Goal: Task Accomplishment & Management: Complete application form

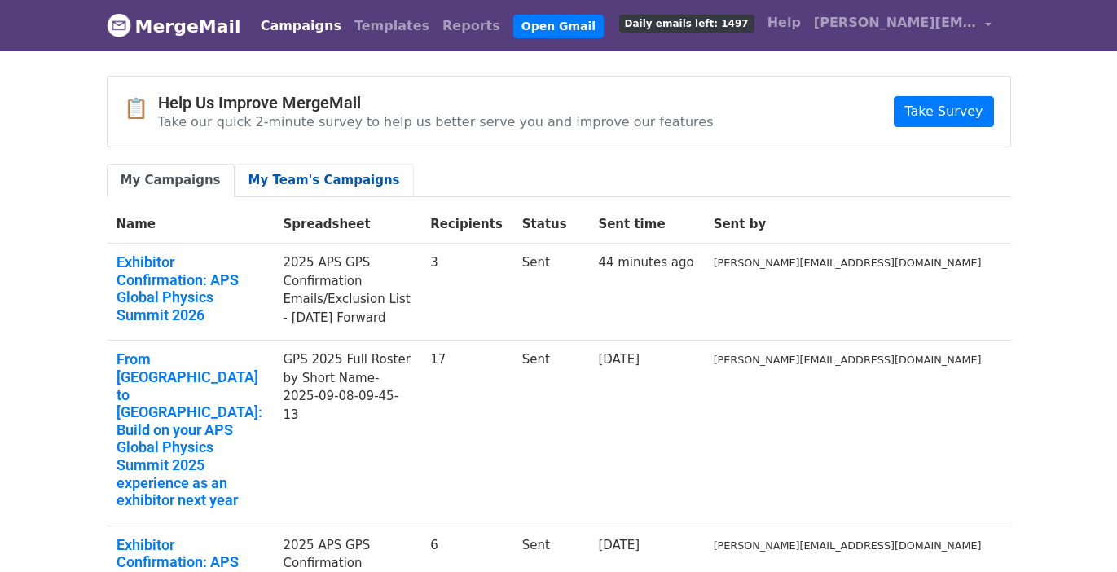
click at [311, 187] on link "My Team's Campaigns" at bounding box center [324, 180] width 179 height 33
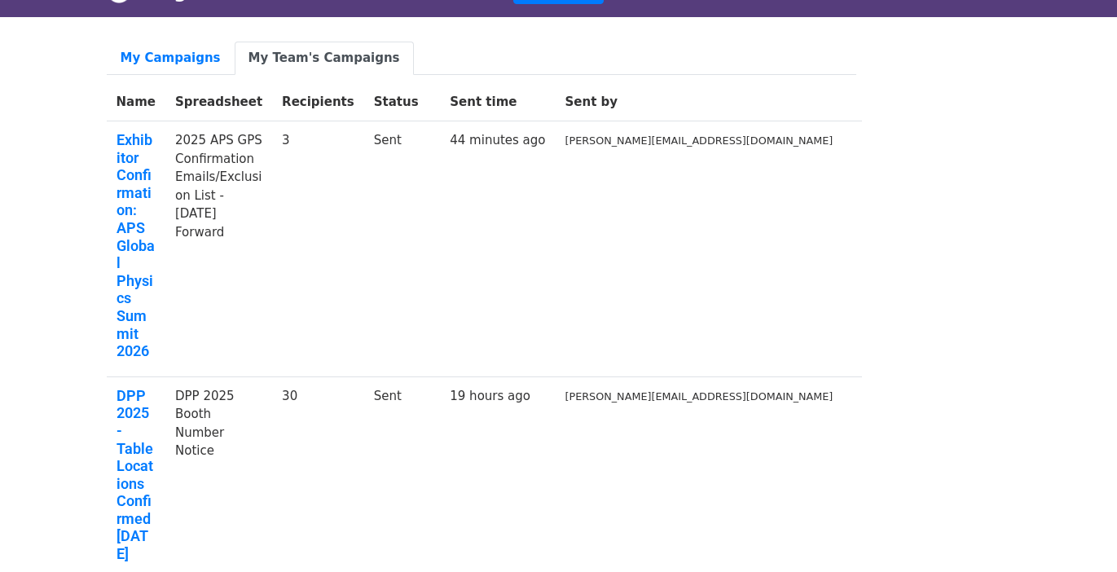
scroll to position [33, 0]
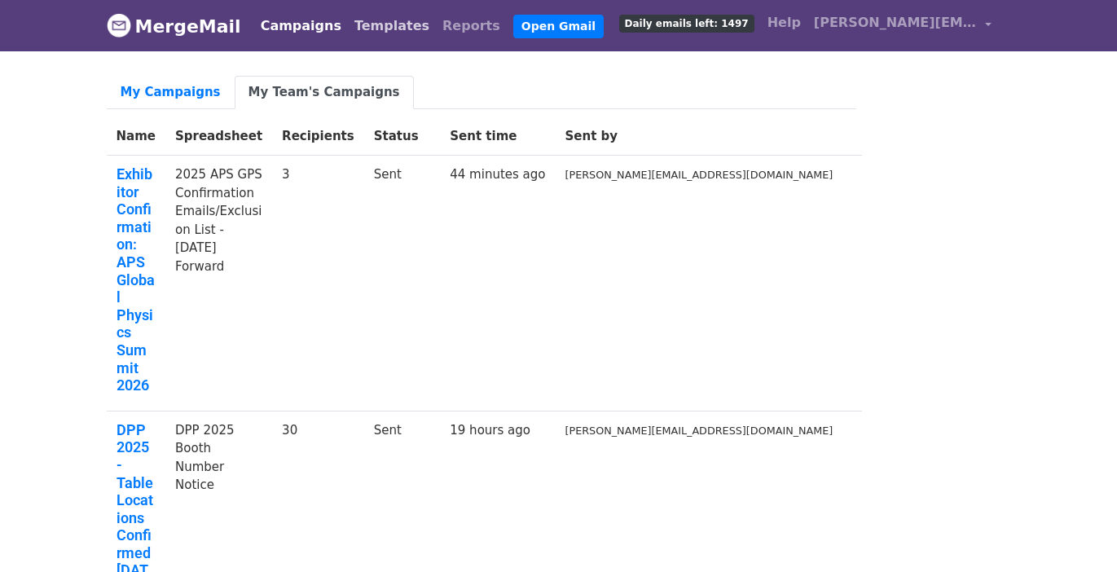
click at [368, 23] on link "Templates" at bounding box center [392, 26] width 88 height 33
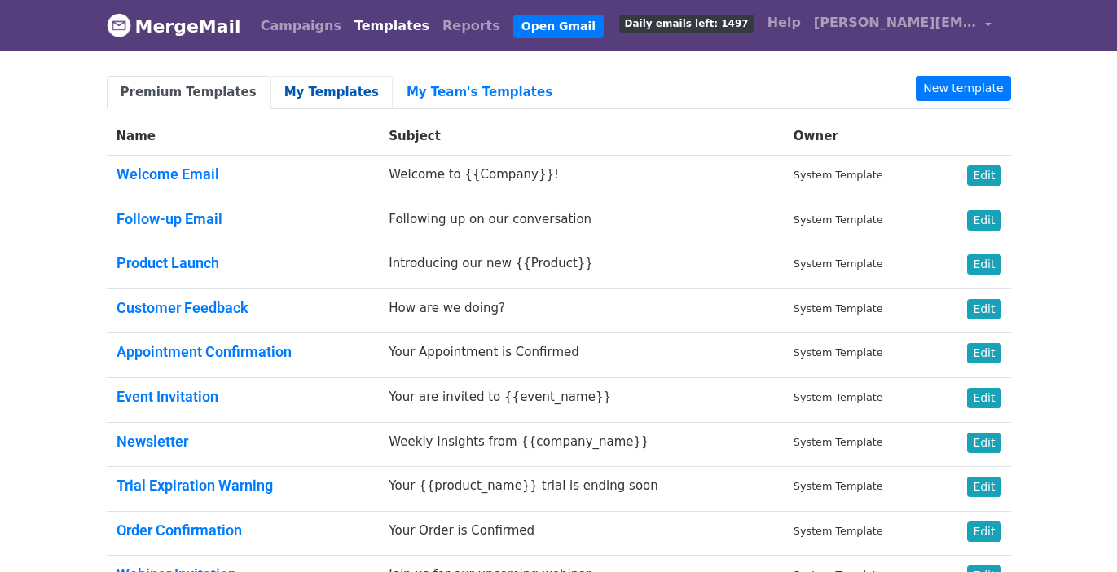
click at [301, 93] on link "My Templates" at bounding box center [331, 92] width 122 height 33
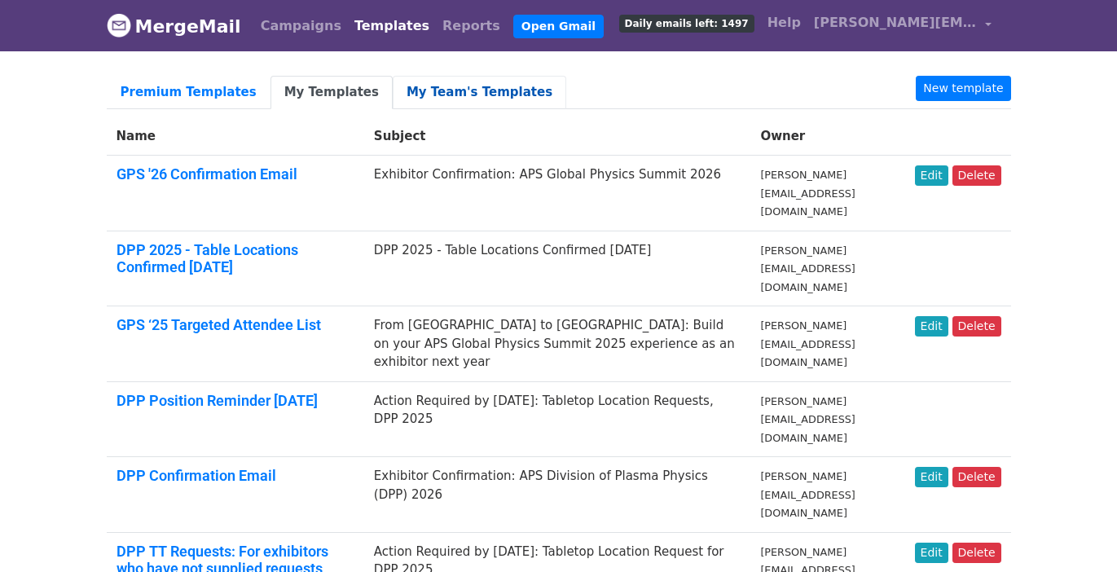
click at [437, 90] on link "My Team's Templates" at bounding box center [479, 92] width 173 height 33
click at [203, 392] on link "DPP Position Reminder [DATE]" at bounding box center [216, 400] width 201 height 17
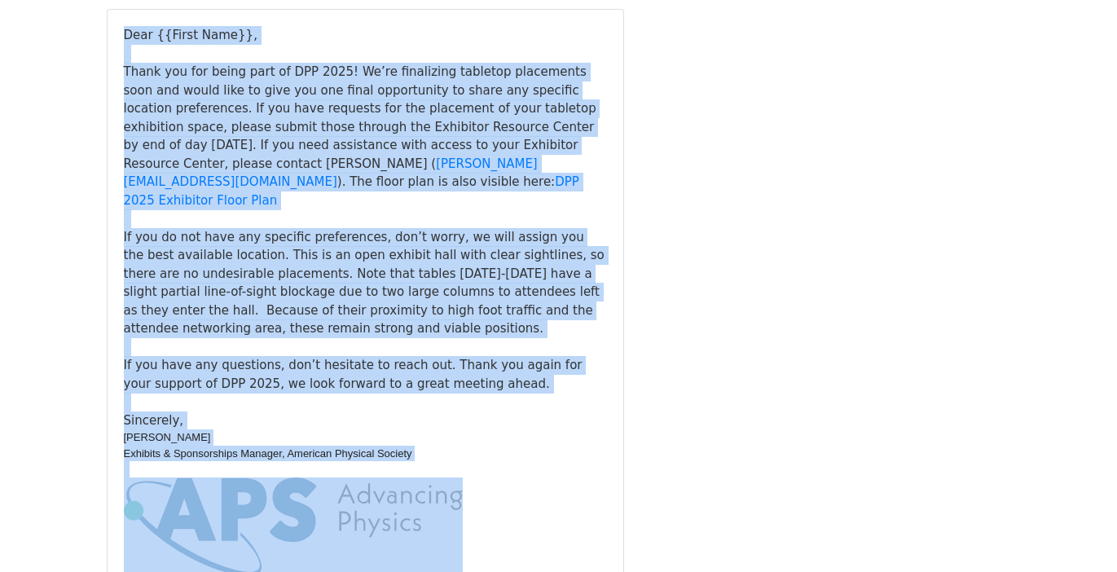
scroll to position [365, 0]
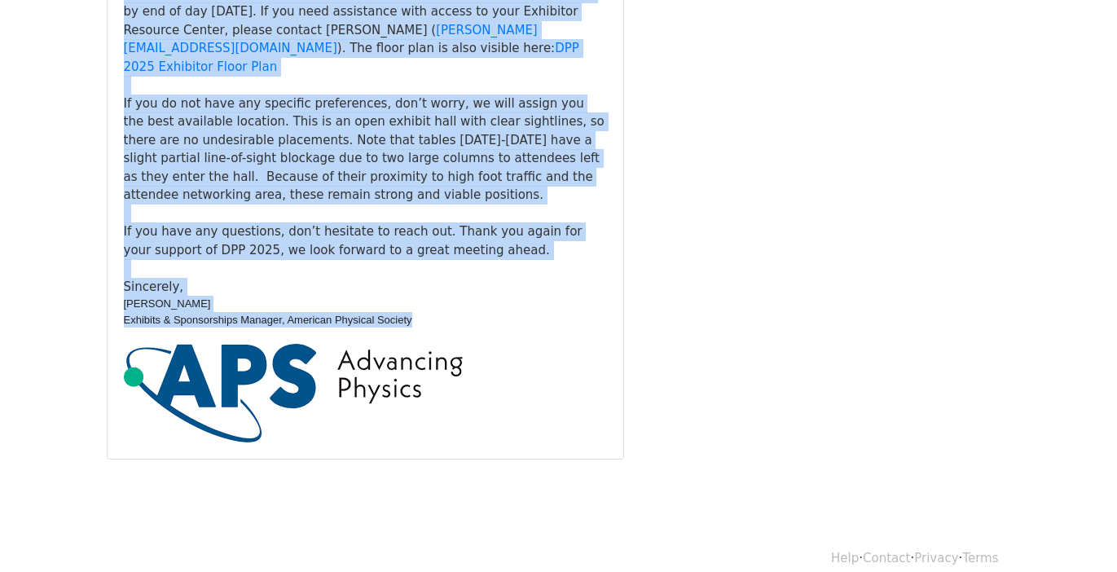
drag, startPoint x: 123, startPoint y: 265, endPoint x: 435, endPoint y: 302, distance: 314.2
click at [435, 302] on div "Dear {{First Name}}, Thank you for being part of DPP 2025! We’re finalizing tab…" at bounding box center [365, 167] width 483 height 550
copy div "Dear {{First Name}}, Thank you for being part of DPP 2025! We’re finalizing tab…"
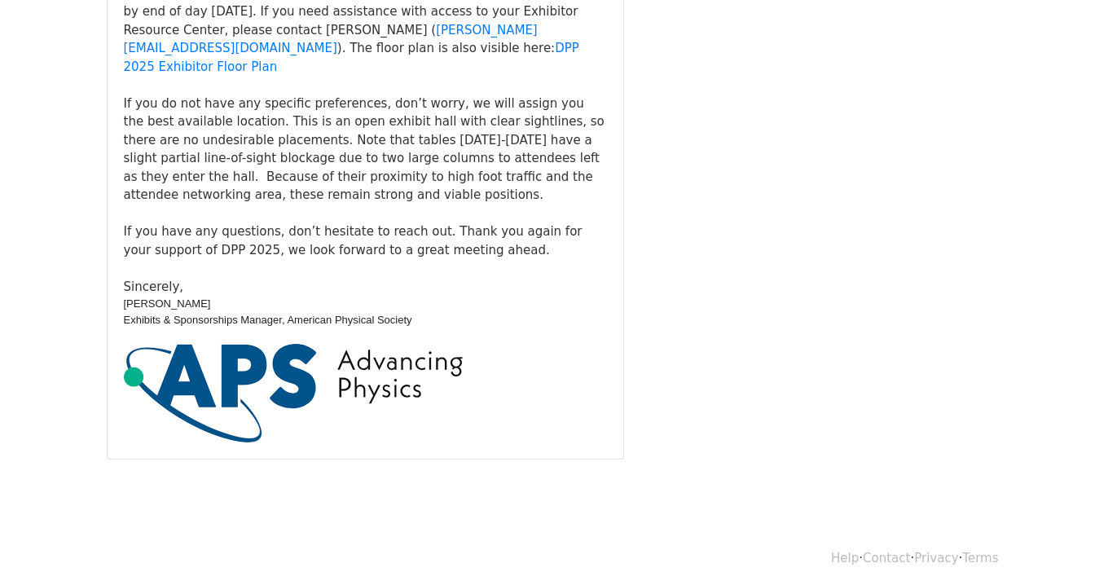
click at [749, 324] on div "Subject Action Required by 10-9-25: Tabletop Location Requests, DPP 2025 Conten…" at bounding box center [558, 107] width 928 height 705
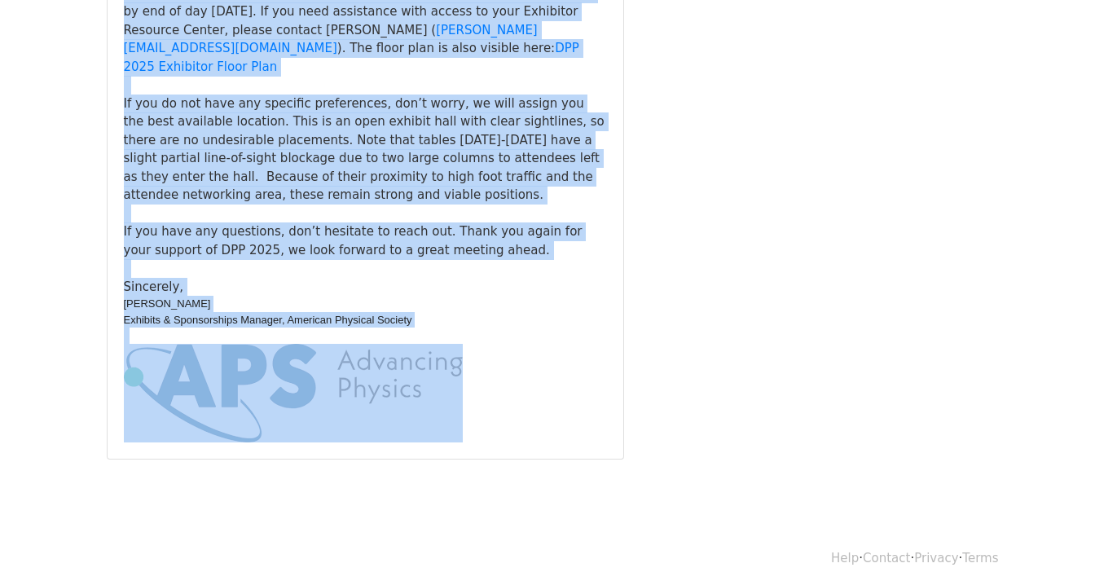
drag, startPoint x: 125, startPoint y: 263, endPoint x: 460, endPoint y: 390, distance: 358.8
click at [460, 390] on div "Dear {{First Name}}, Thank you for being part of DPP 2025! We’re finalizing tab…" at bounding box center [365, 167] width 483 height 550
copy div "Dear {{First Name}}, Thank you for being part of DPP 2025! We’re finalizing tab…"
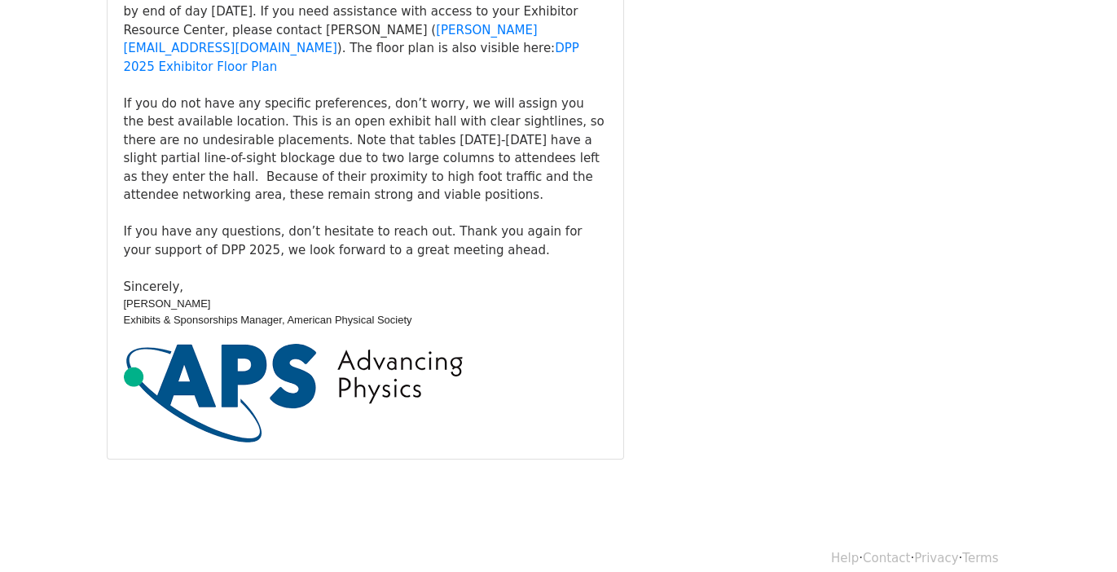
click at [843, 332] on div "Subject Action Required by 10-9-25: Tabletop Location Requests, DPP 2025 Conten…" at bounding box center [558, 107] width 928 height 705
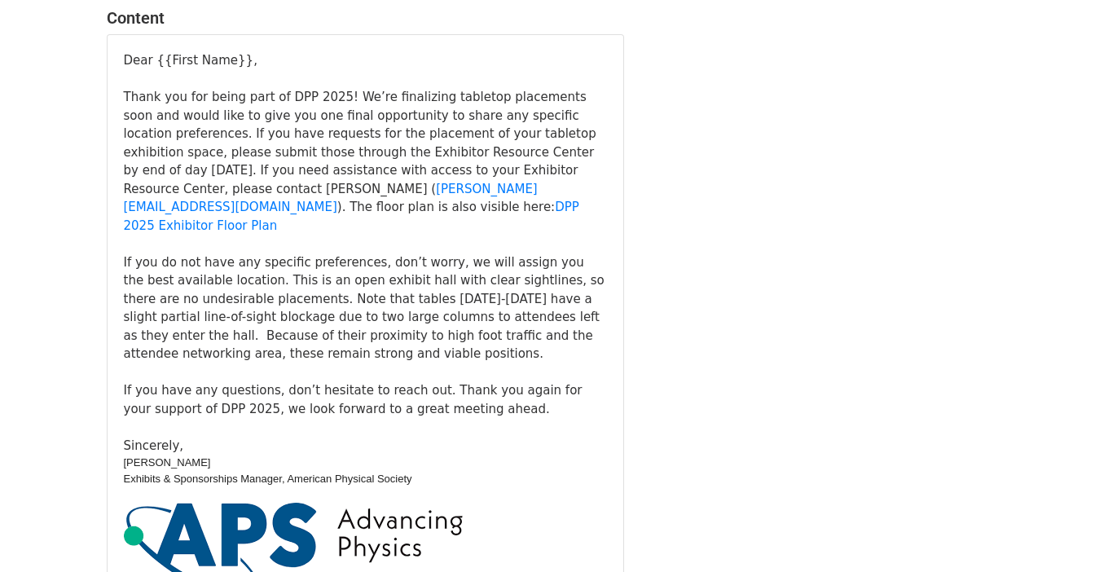
scroll to position [0, 0]
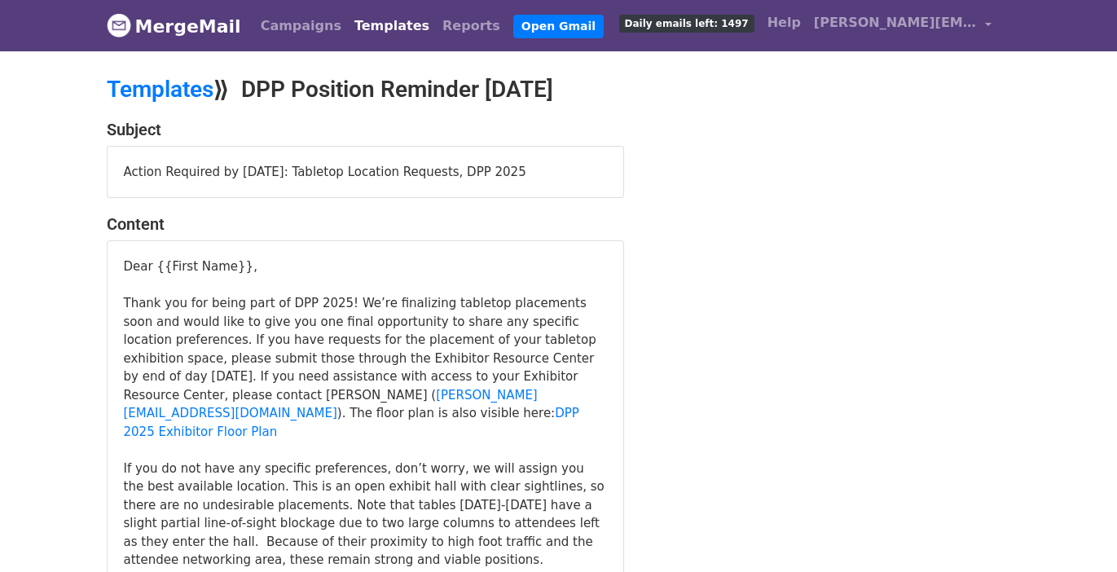
click at [359, 21] on link "Templates" at bounding box center [392, 26] width 88 height 33
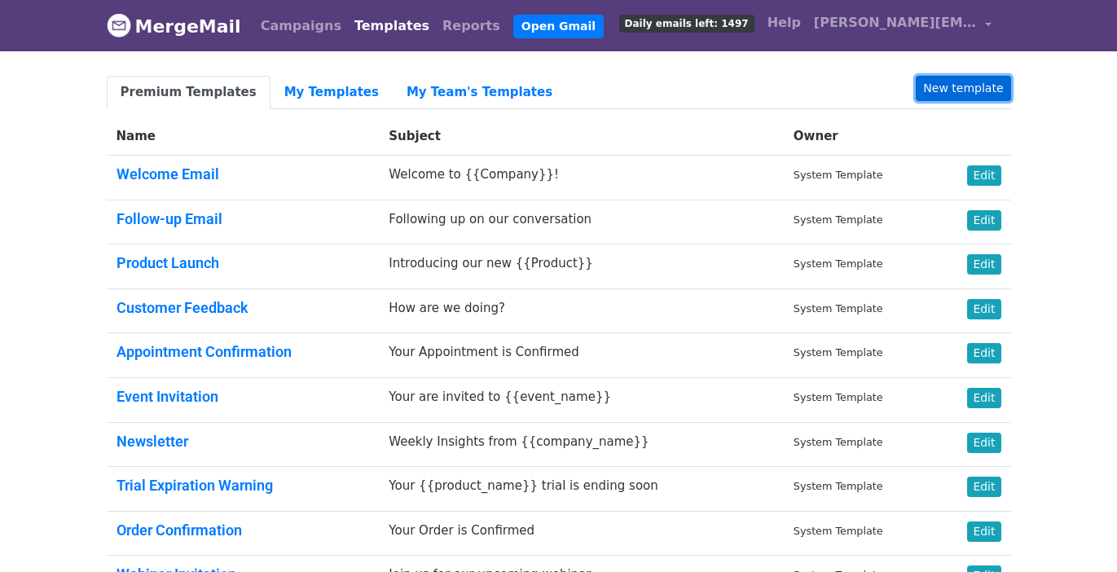
click at [977, 94] on link "New template" at bounding box center [962, 88] width 94 height 25
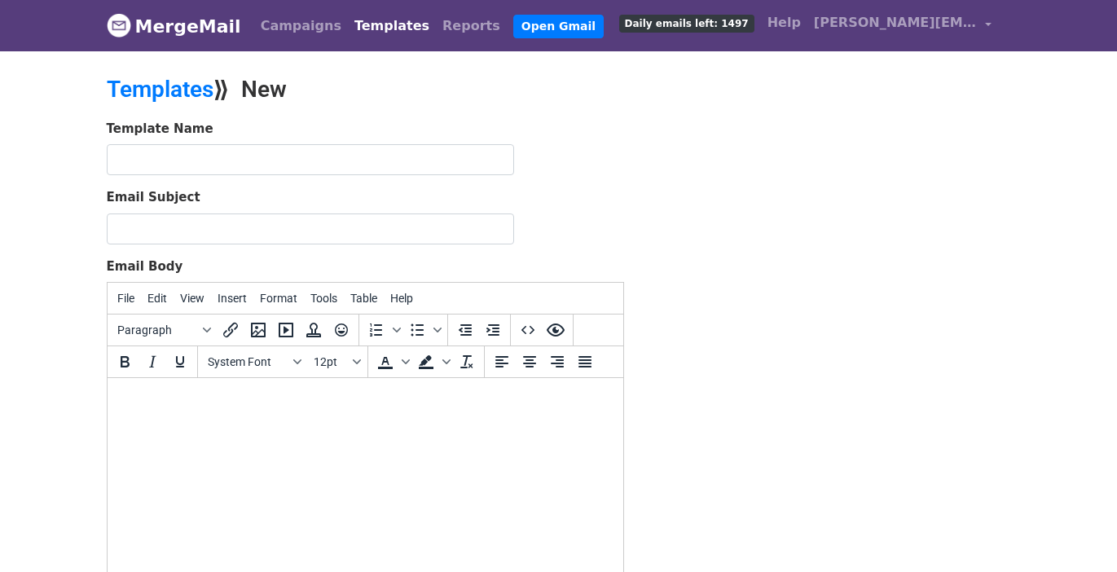
click at [199, 422] on html at bounding box center [365, 400] width 516 height 44
paste body
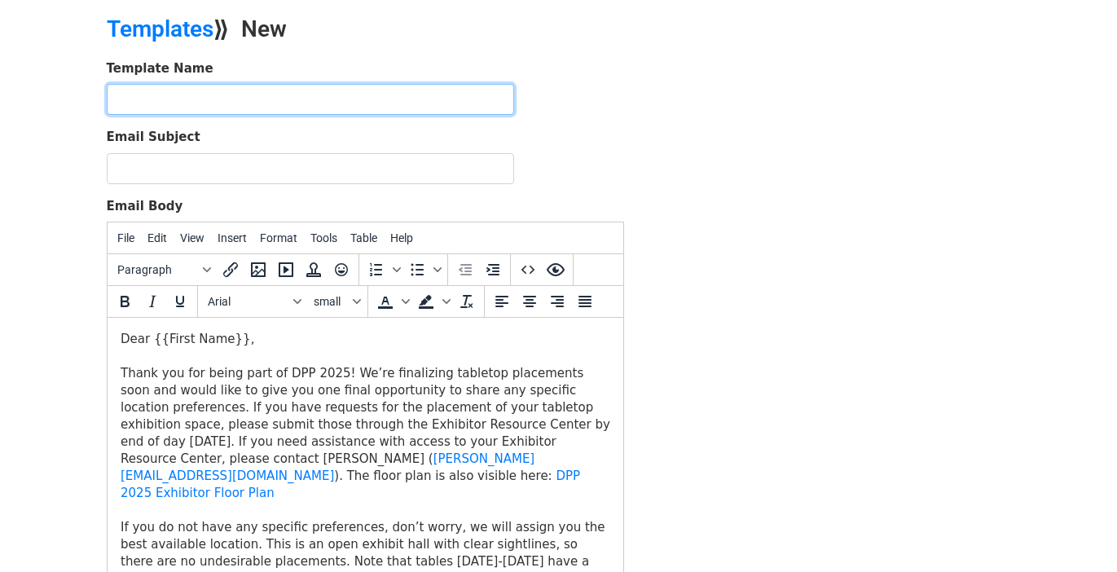
click at [169, 99] on input "text" at bounding box center [310, 99] width 407 height 31
type input "GPS Booth Selection Reminder"
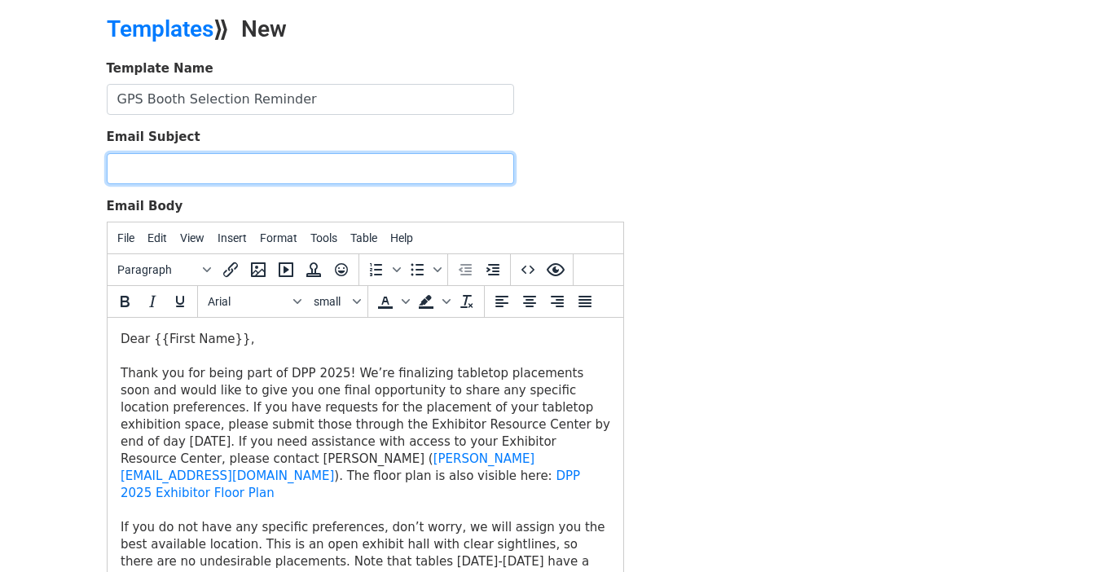
click at [200, 175] on input "Email Subject" at bounding box center [310, 168] width 407 height 31
drag, startPoint x: 286, startPoint y: 167, endPoint x: 261, endPoint y: 164, distance: 24.6
click at [261, 164] on input "Action Required: Booth Staff Registration Due September 30" at bounding box center [310, 168] width 407 height 31
drag, startPoint x: 450, startPoint y: 169, endPoint x: 395, endPoint y: 165, distance: 54.7
click at [395, 165] on input "Action Required: Booth Placement Selection Registration Due September 30" at bounding box center [310, 168] width 407 height 31
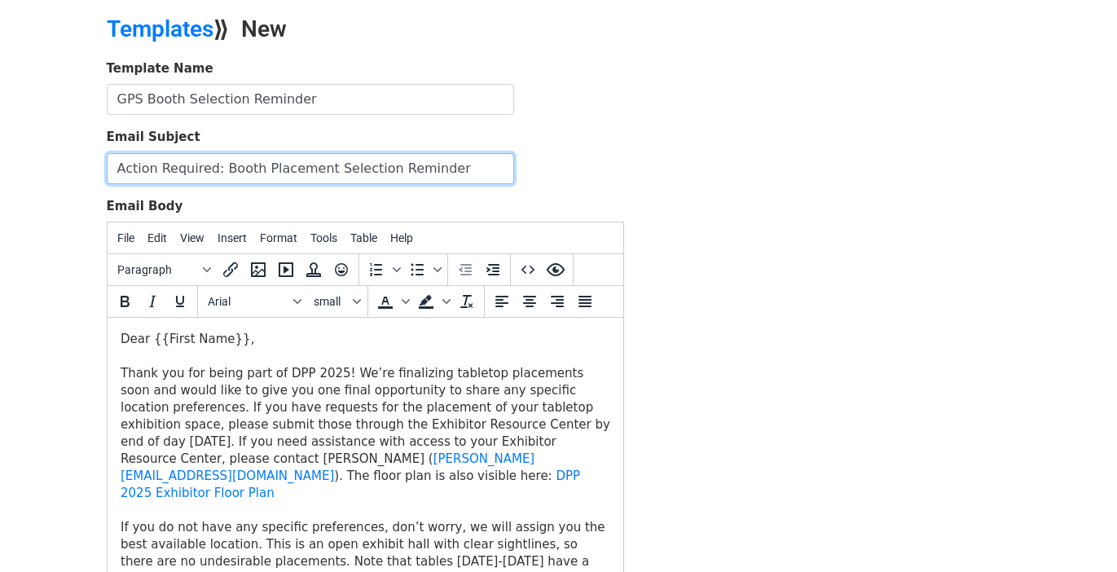
type input "Action Required: Booth Placement Selection Reminder"
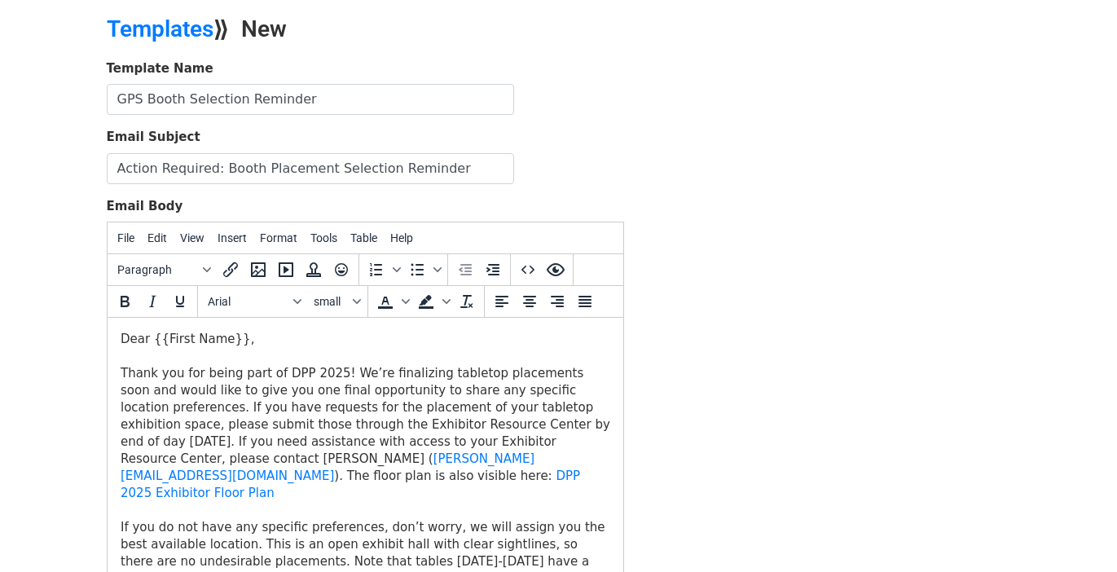
click at [656, 266] on div "Template Name GPS Booth Selection Reminder Email Subject Action Required: Booth…" at bounding box center [558, 345] width 928 height 573
click at [381, 471] on div "Thank you for being part of DPP 2025! We’re finalizing tabletop placements soon…" at bounding box center [364, 433] width 489 height 137
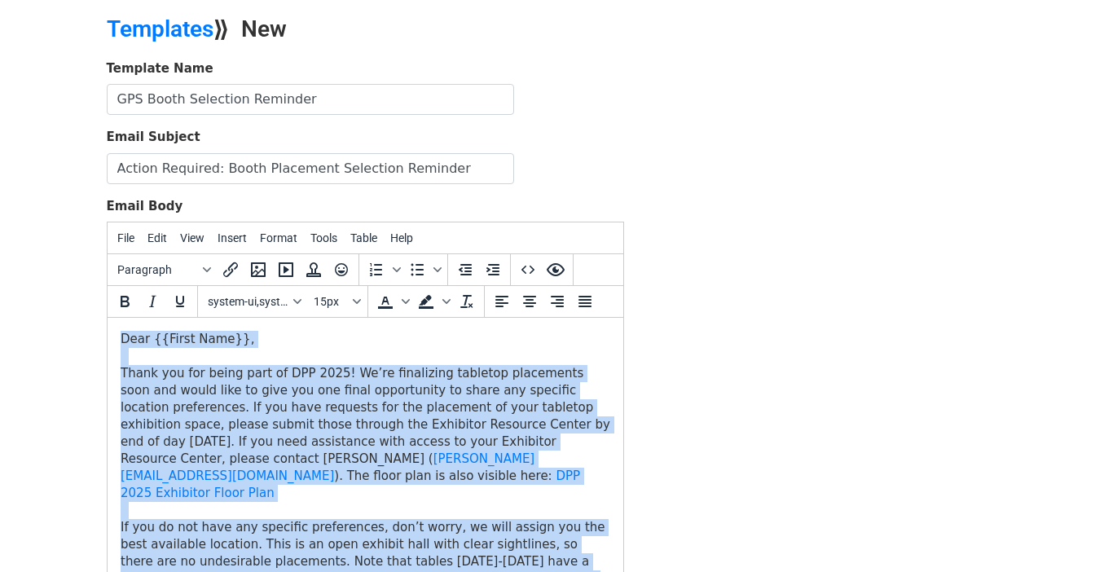
copy body "Dear {{First Name}}, Thank you for being part of DPP 2025! We’re finalizing tab…"
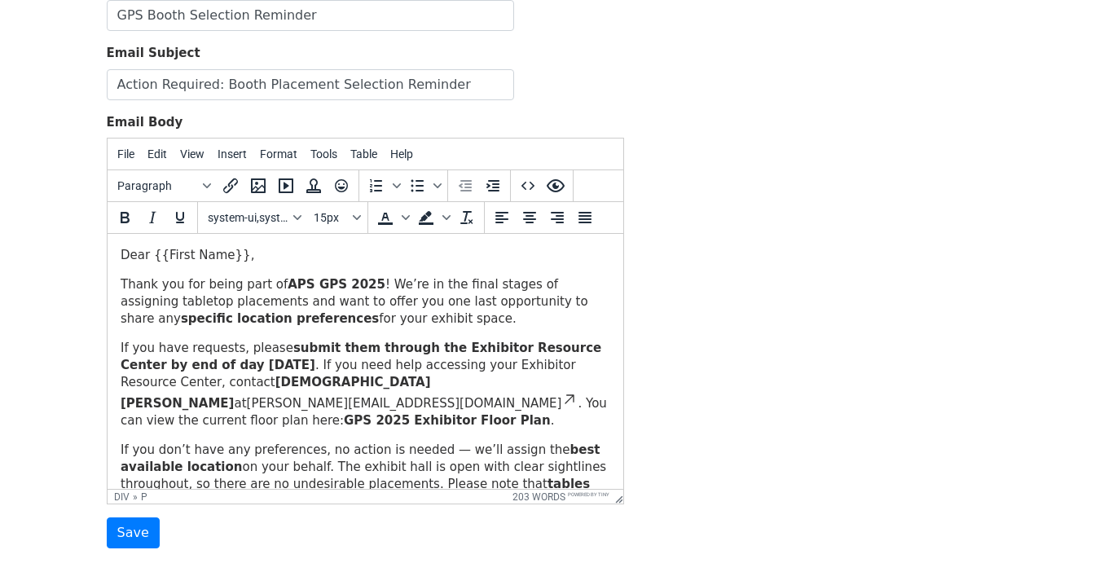
scroll to position [195, 0]
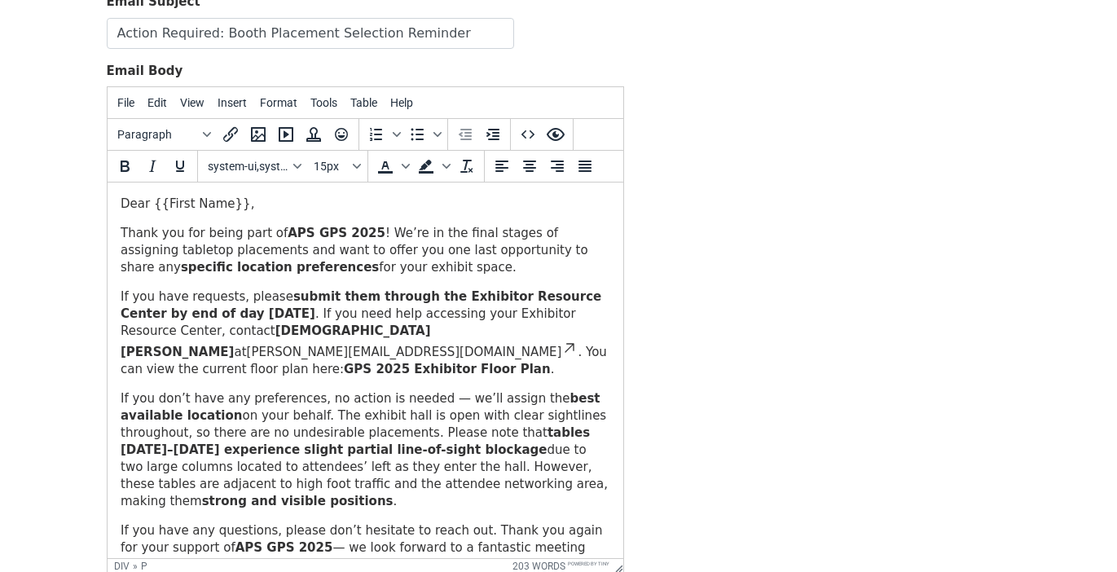
drag, startPoint x: 617, startPoint y: 447, endPoint x: 615, endPoint y: 568, distance: 121.4
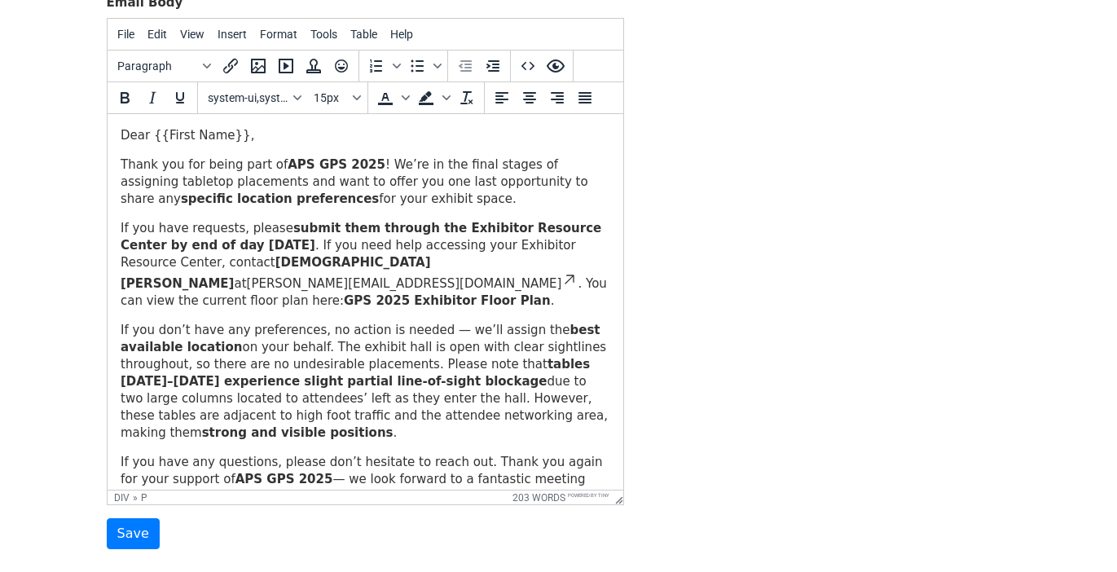
scroll to position [265, 0]
drag, startPoint x: 121, startPoint y: 182, endPoint x: 165, endPoint y: 182, distance: 44.0
click at [165, 182] on p "Thank you for being part of APS GPS 2025 ! We’re in the final stages of assigni…" at bounding box center [364, 181] width 489 height 51
drag, startPoint x: 404, startPoint y: 163, endPoint x: 518, endPoint y: 160, distance: 114.0
click at [517, 160] on p "Thank you for being part of APS GPS 2025 ! We’re in the final stages of assigni…" at bounding box center [364, 181] width 489 height 51
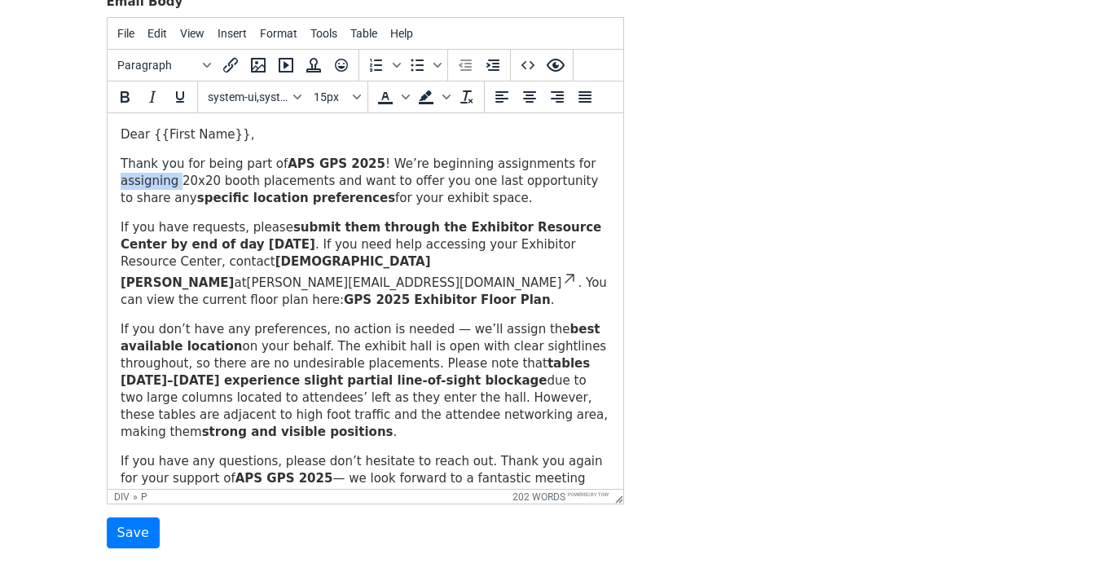
drag, startPoint x: 177, startPoint y: 181, endPoint x: 108, endPoint y: 180, distance: 68.4
click at [108, 180] on html "Dear {{First Name}}, Thank you for being part of APS GPS 2025 ! We’re beginning…" at bounding box center [365, 355] width 516 height 485
click at [224, 180] on p "Thank you for being part of APS GPS 2025 ! We’re beginning assignments for 20x2…" at bounding box center [364, 181] width 489 height 51
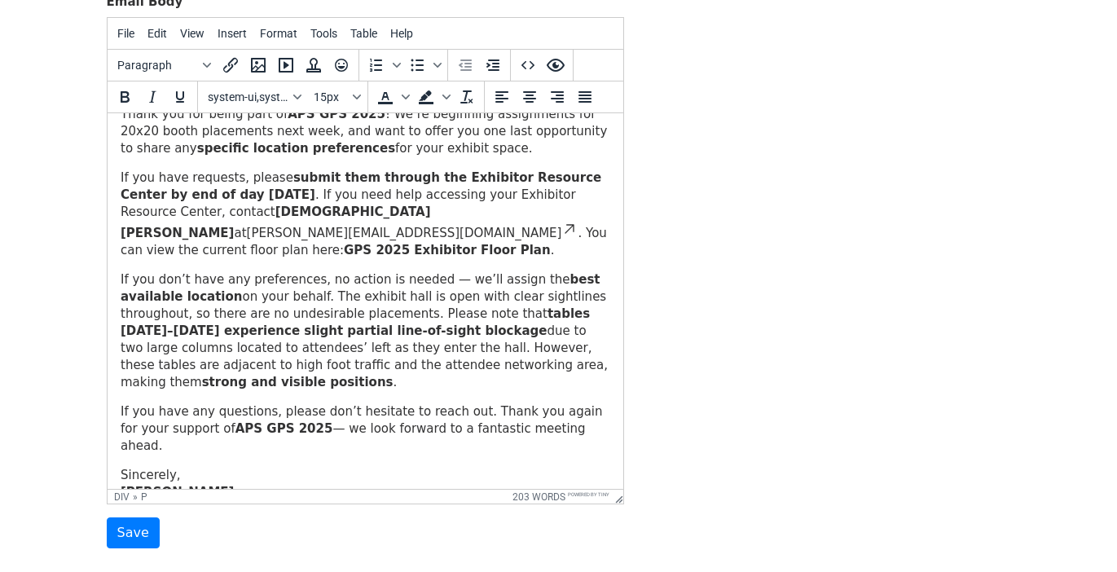
scroll to position [57, 0]
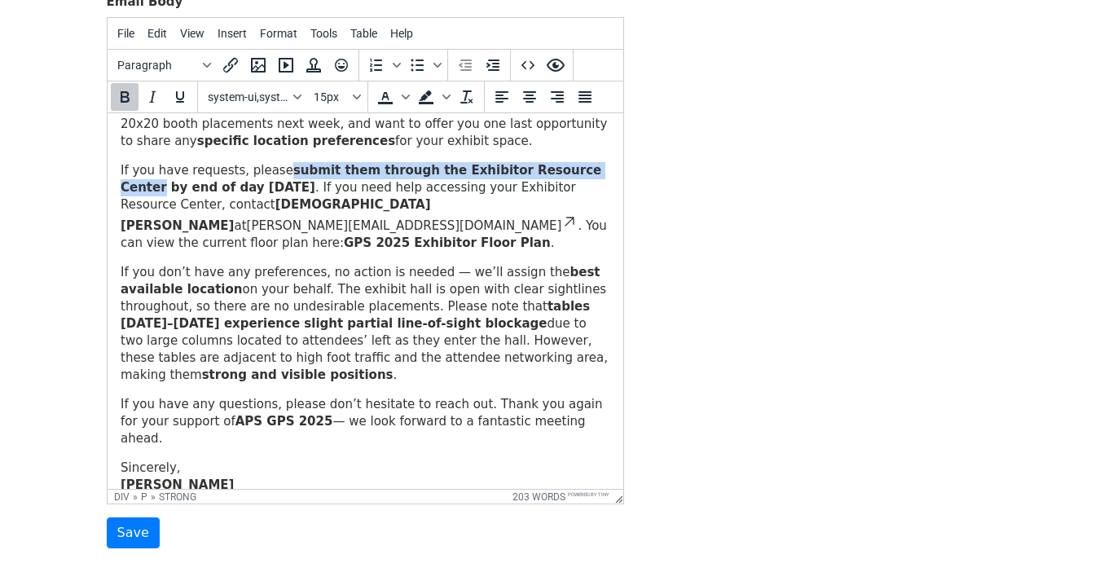
drag, startPoint x: 279, startPoint y: 167, endPoint x: 583, endPoint y: 167, distance: 303.8
click at [583, 167] on strong "submit them through the Exhibitor Resource Center by end of day Thursday, Octob…" at bounding box center [360, 179] width 481 height 32
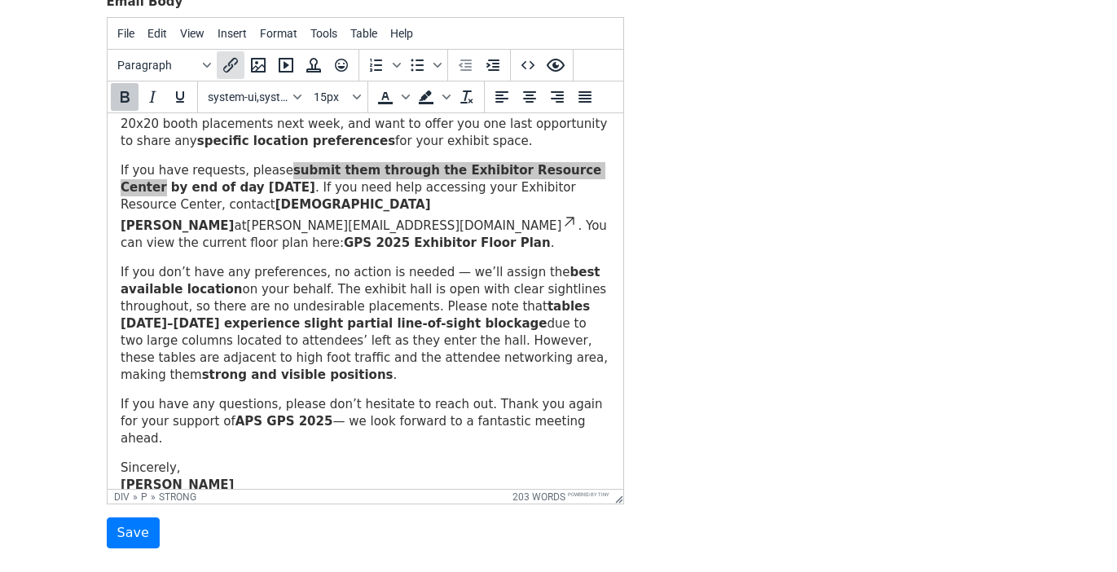
click at [230, 65] on icon "Insert/edit link" at bounding box center [231, 65] width 20 height 20
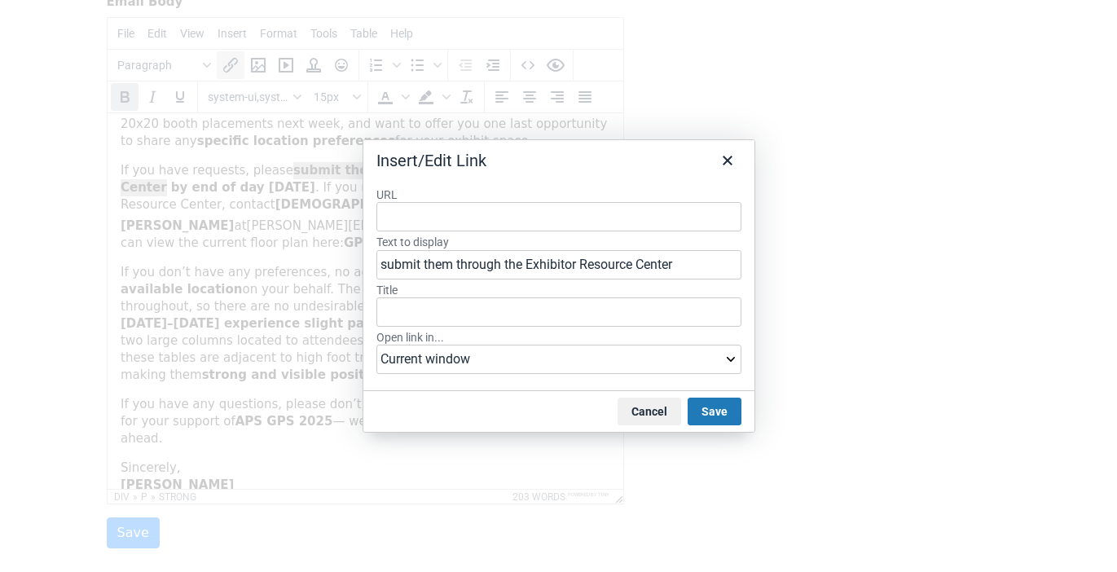
type input "https://americanphysicalsociety.expo-genie.com/apsgps26/home/"
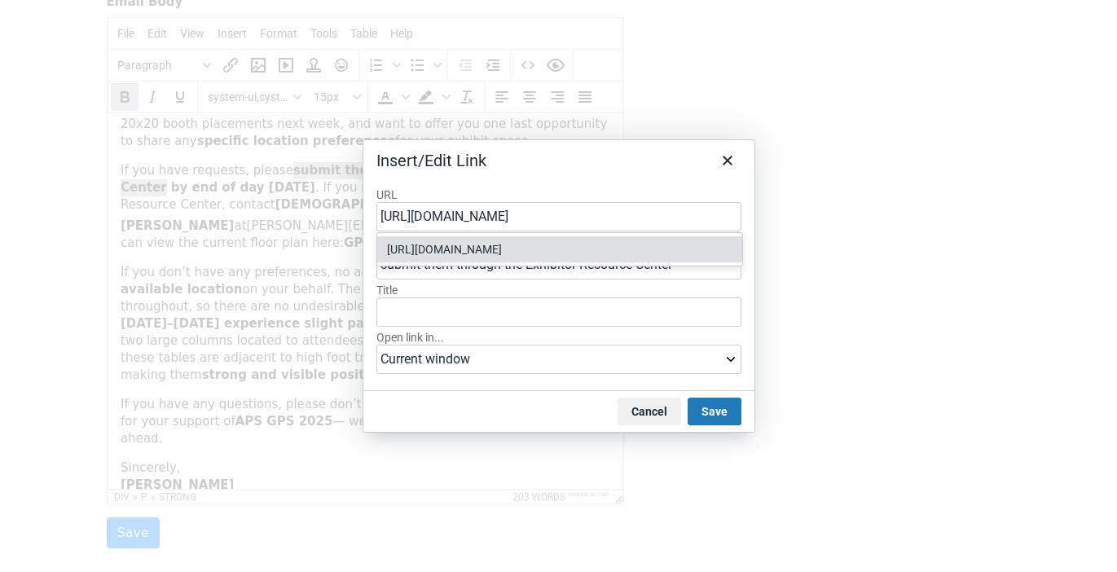
click at [605, 248] on div "https://americanphysicalsociety.expo-genie.com/apsgps26/home/" at bounding box center [561, 249] width 349 height 20
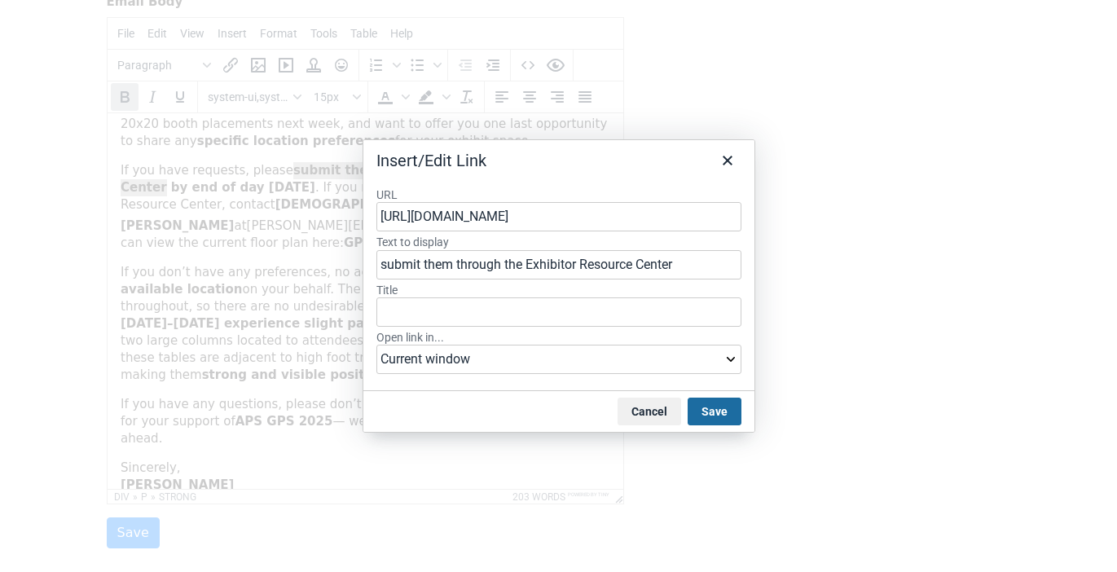
click at [702, 409] on button "Save" at bounding box center [714, 411] width 54 height 28
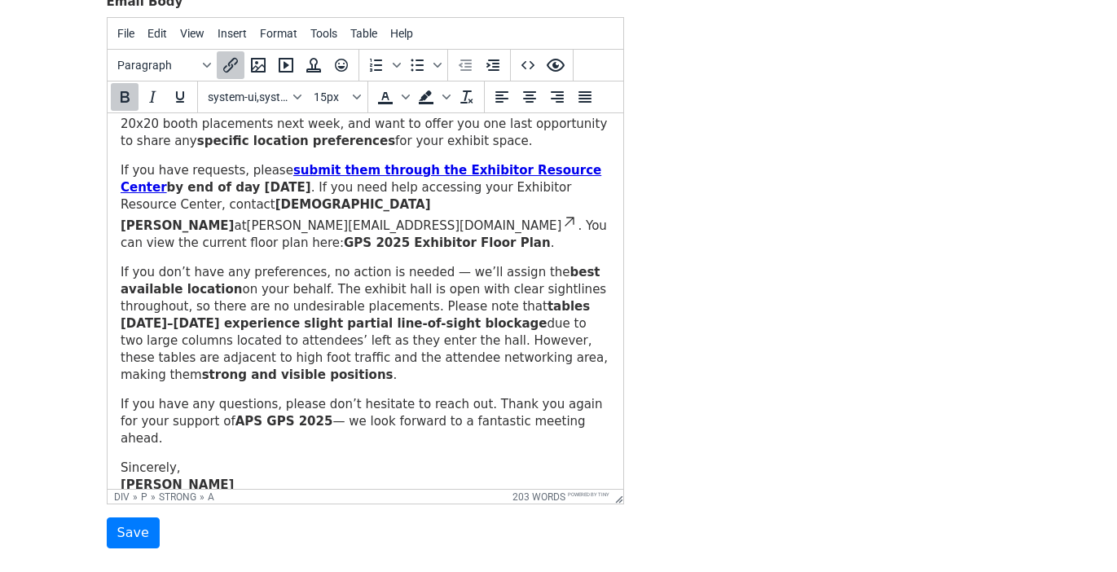
click at [405, 289] on p "If you don’t have any preferences, no action is needed — we’ll assign the best …" at bounding box center [364, 324] width 489 height 120
drag, startPoint x: 590, startPoint y: 168, endPoint x: 305, endPoint y: 187, distance: 286.5
click at [305, 187] on strong "submit them through the Exhibitor Resource Center by end of day Thursday, Octob…" at bounding box center [360, 179] width 481 height 32
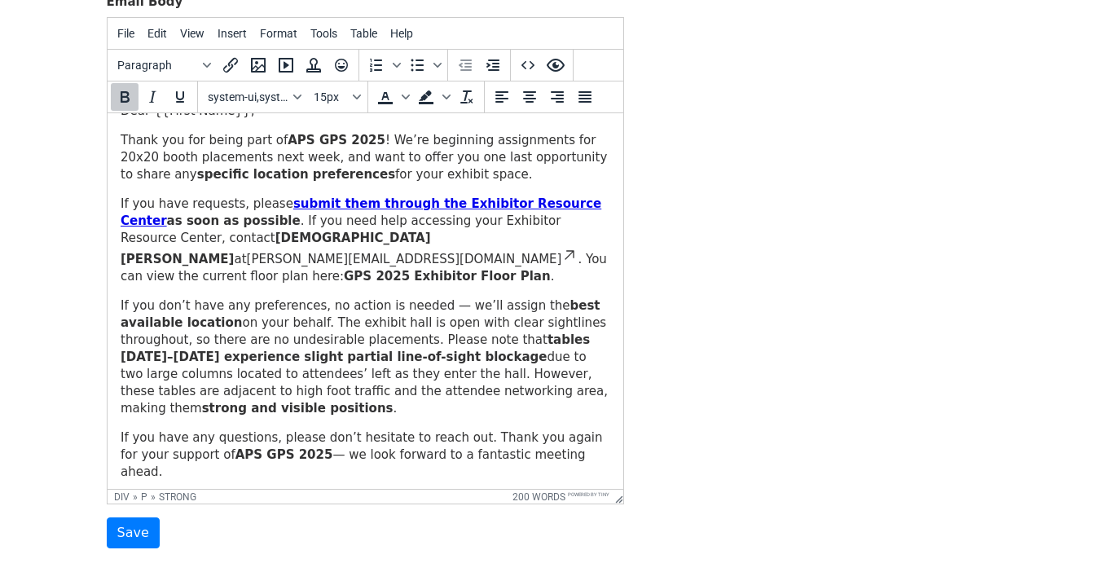
scroll to position [19, 0]
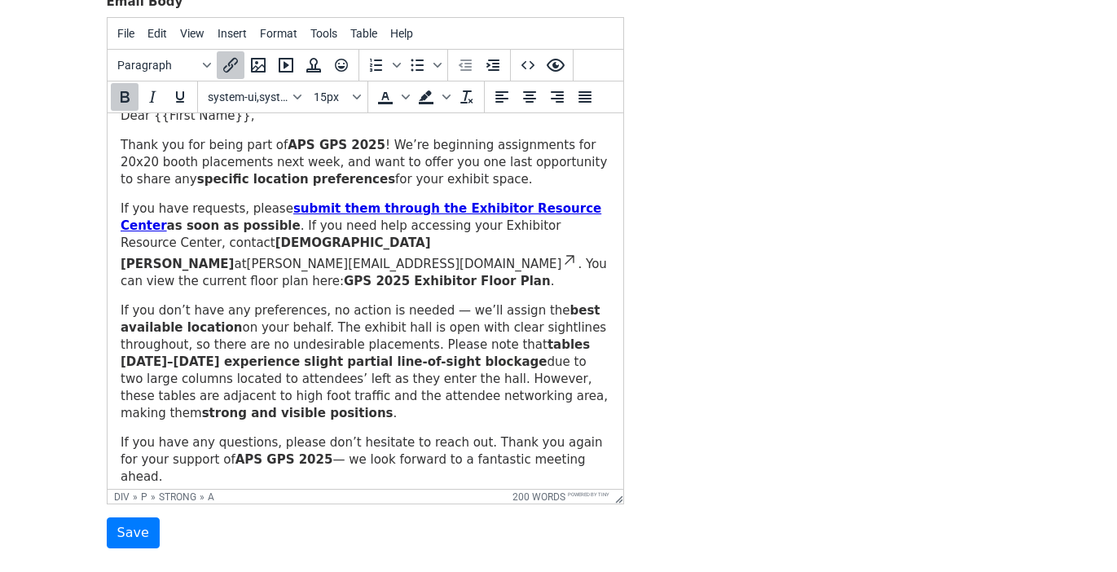
click at [407, 214] on link "submit them through the Exhibitor Resource Center" at bounding box center [360, 217] width 481 height 32
click at [226, 69] on icon "Insert/edit link" at bounding box center [230, 65] width 15 height 15
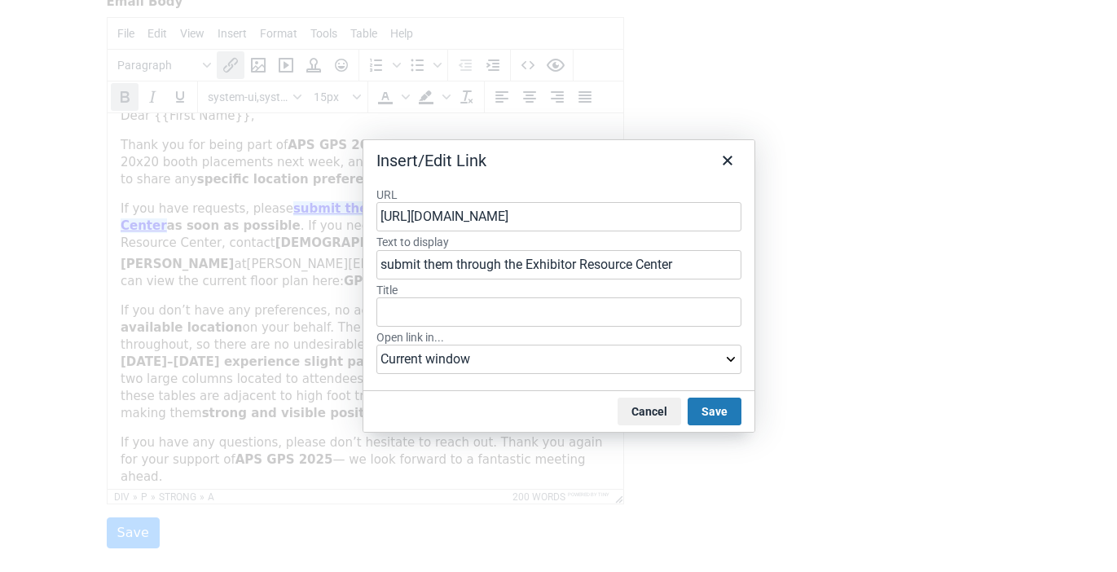
click at [547, 226] on input "https://americanphysicalsociety.expo-genie.com/apsgps26/home/" at bounding box center [558, 216] width 365 height 29
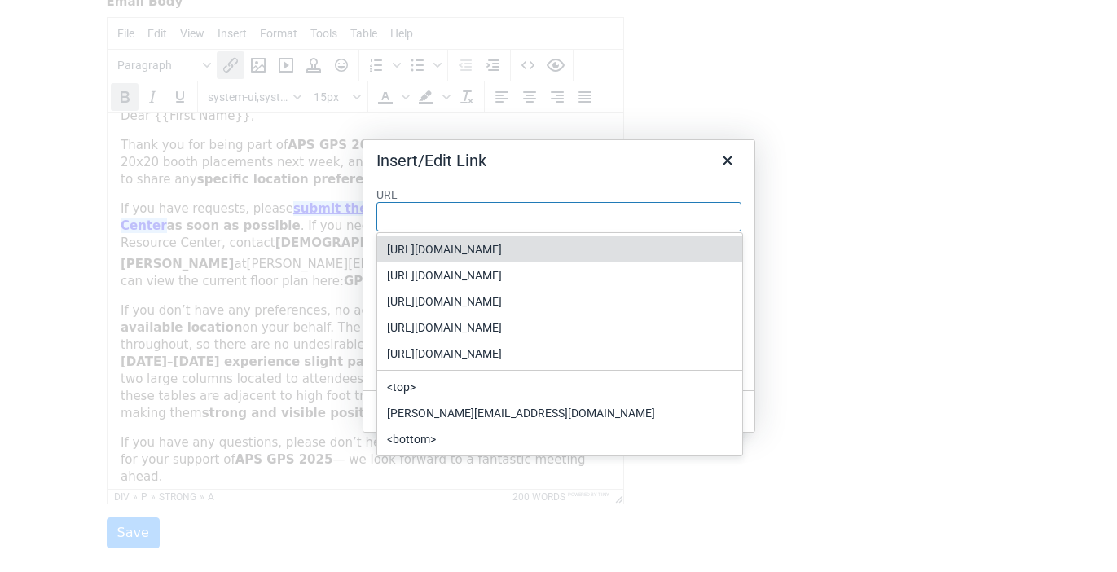
click at [659, 166] on div "Insert/Edit Link" at bounding box center [558, 157] width 391 height 34
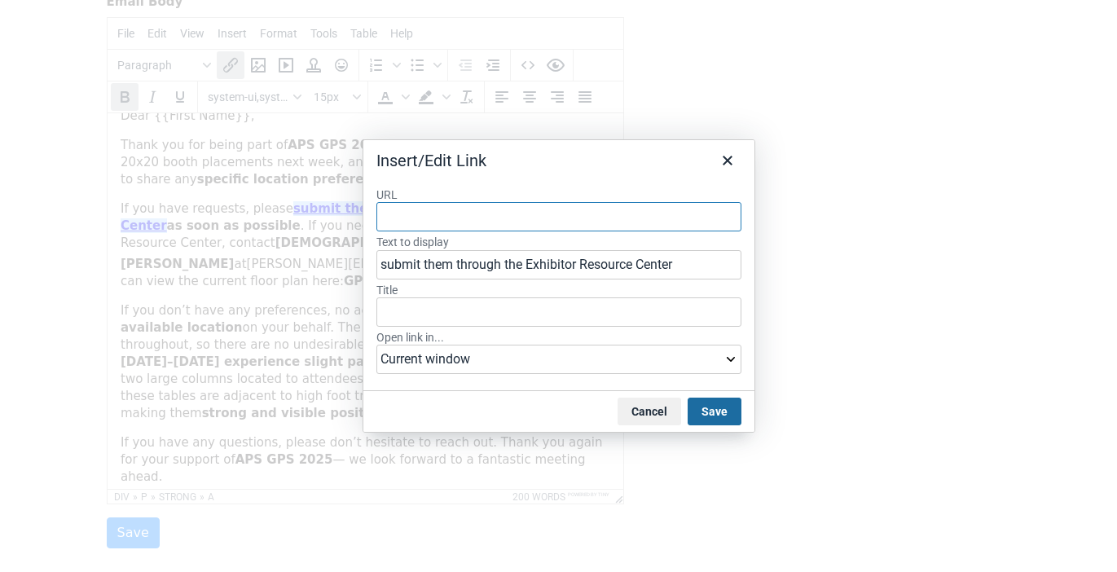
click at [715, 412] on button "Save" at bounding box center [714, 411] width 54 height 28
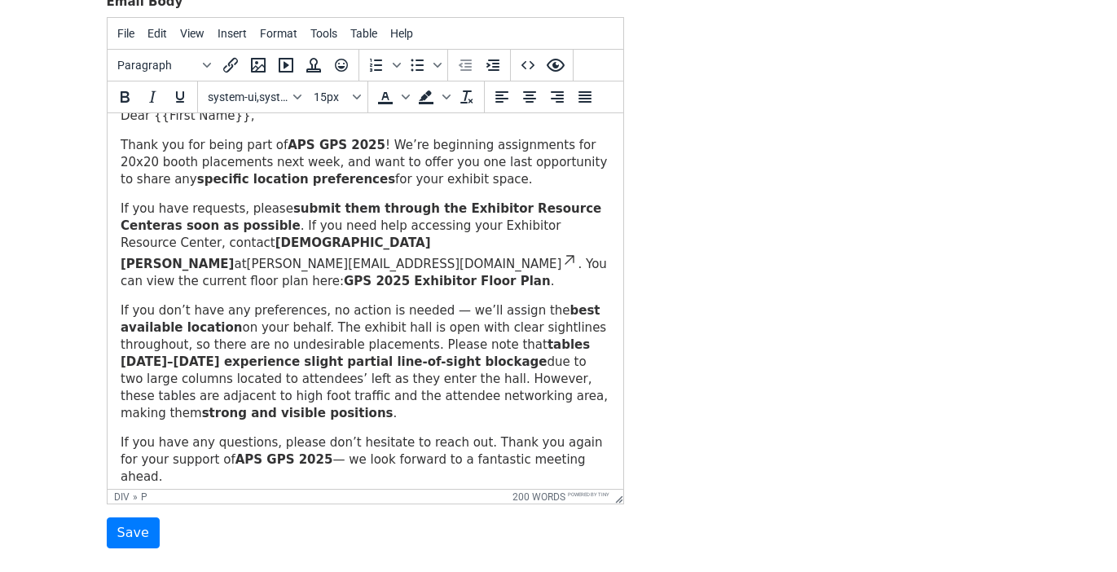
click at [524, 309] on p "If you don’t have any preferences, no action is needed — we’ll assign the best …" at bounding box center [364, 362] width 489 height 120
drag, startPoint x: 357, startPoint y: 208, endPoint x: 402, endPoint y: 205, distance: 45.7
click at [402, 205] on strong "submit them through the Exhibitor Resource Center as soon as possible" at bounding box center [360, 217] width 481 height 32
click at [482, 210] on strong "submit them via the task list in the Exhibitor Resource Center as soon as possi…" at bounding box center [361, 217] width 482 height 32
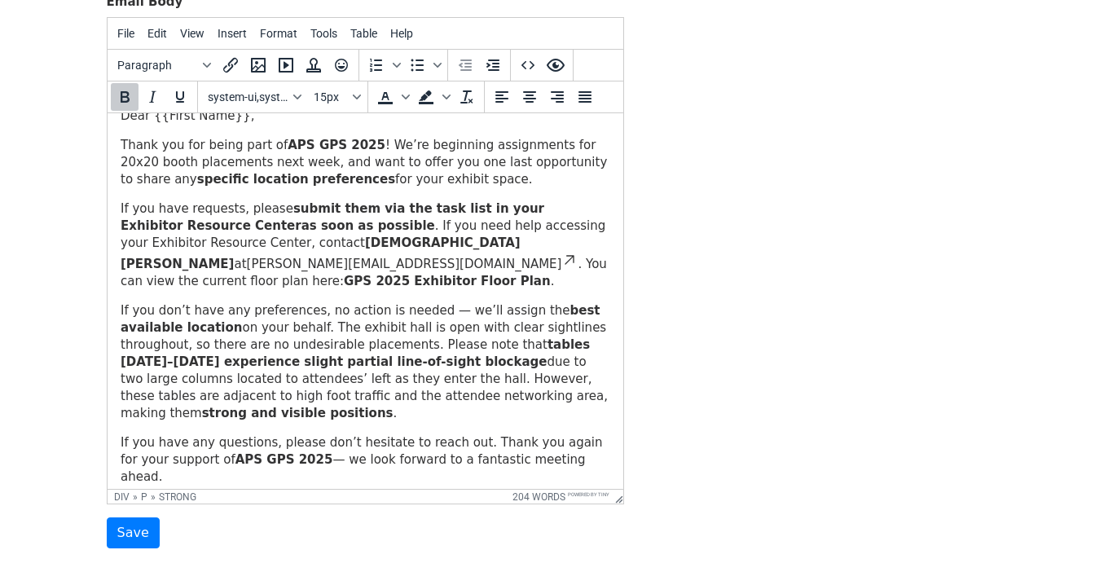
click at [560, 252] on icon at bounding box center [568, 260] width 16 height 16
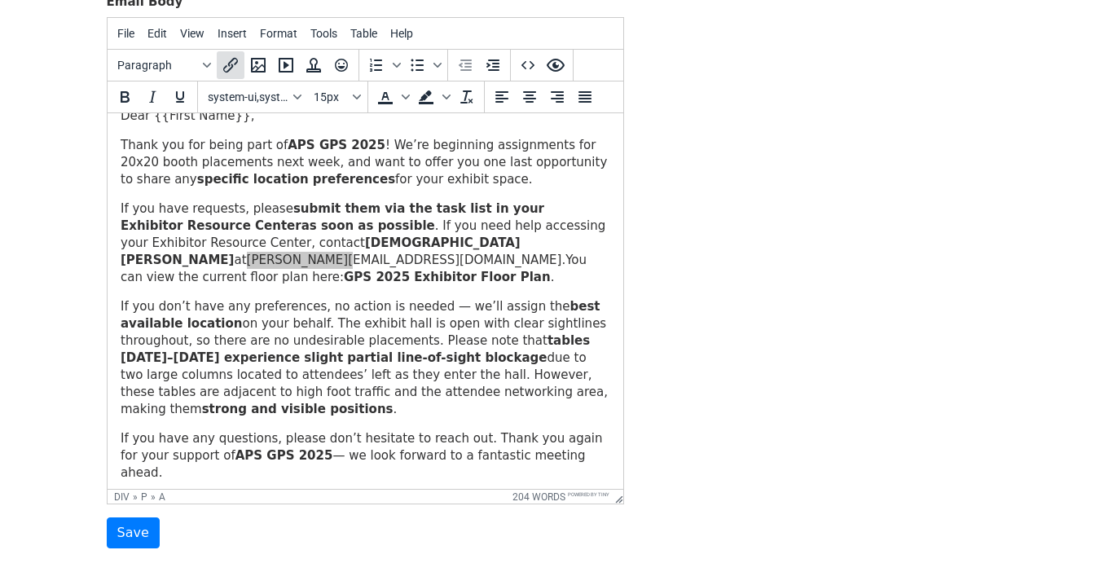
click at [235, 59] on icon "Insert/edit link" at bounding box center [231, 65] width 20 height 20
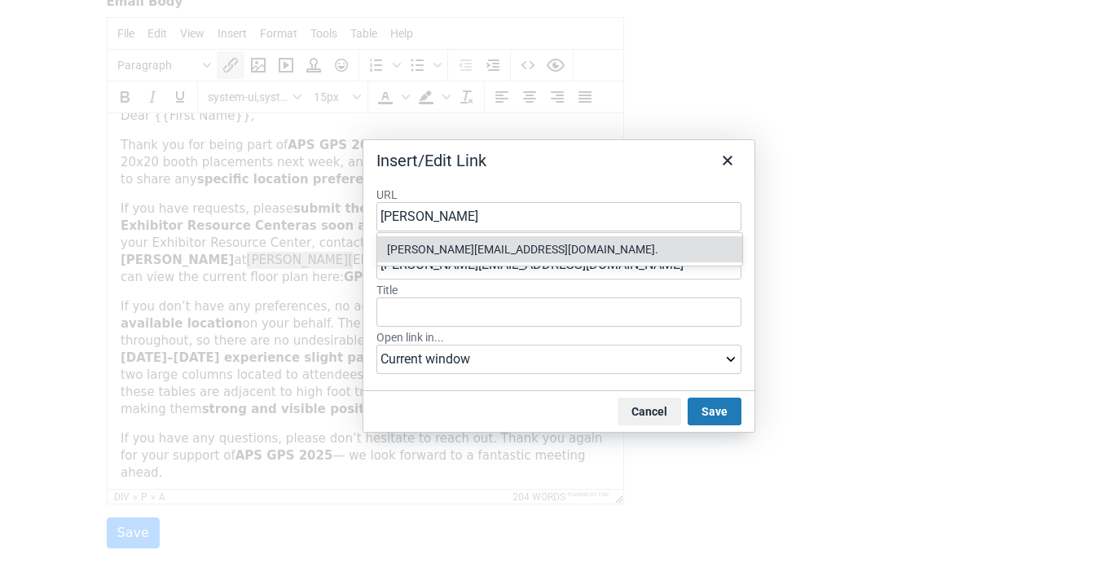
type input "#"
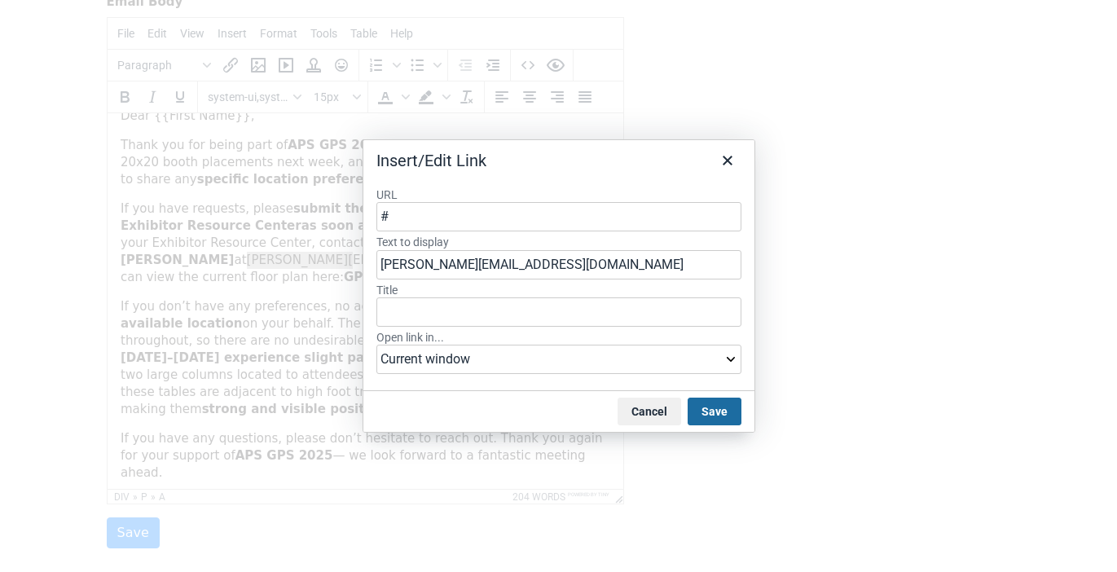
click at [733, 411] on button "Save" at bounding box center [714, 411] width 54 height 28
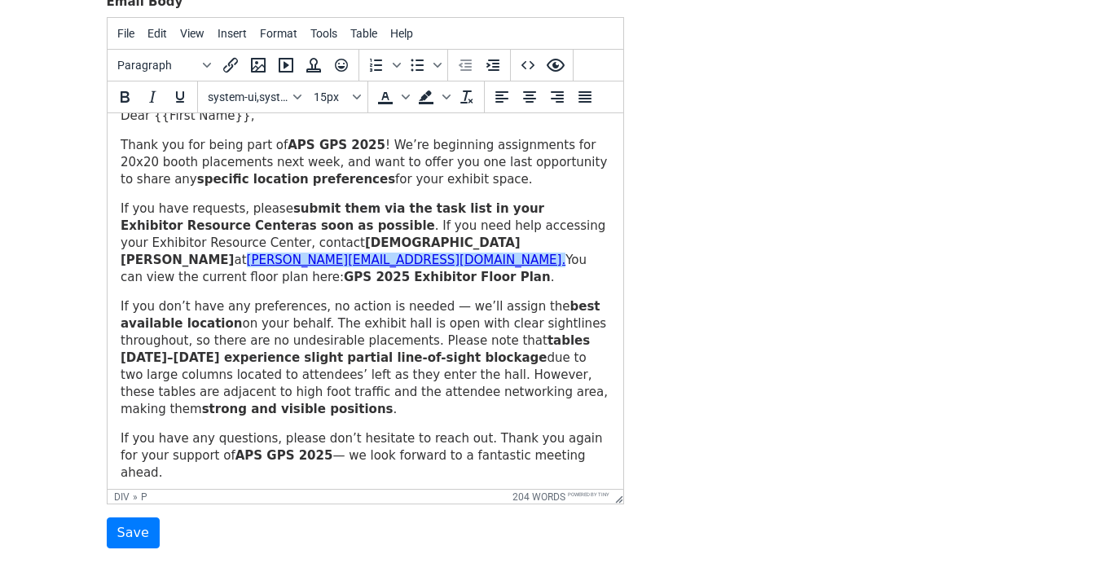
click at [457, 298] on p "If you don’t have any preferences, no action is needed — we’ll assign the best …" at bounding box center [364, 358] width 489 height 120
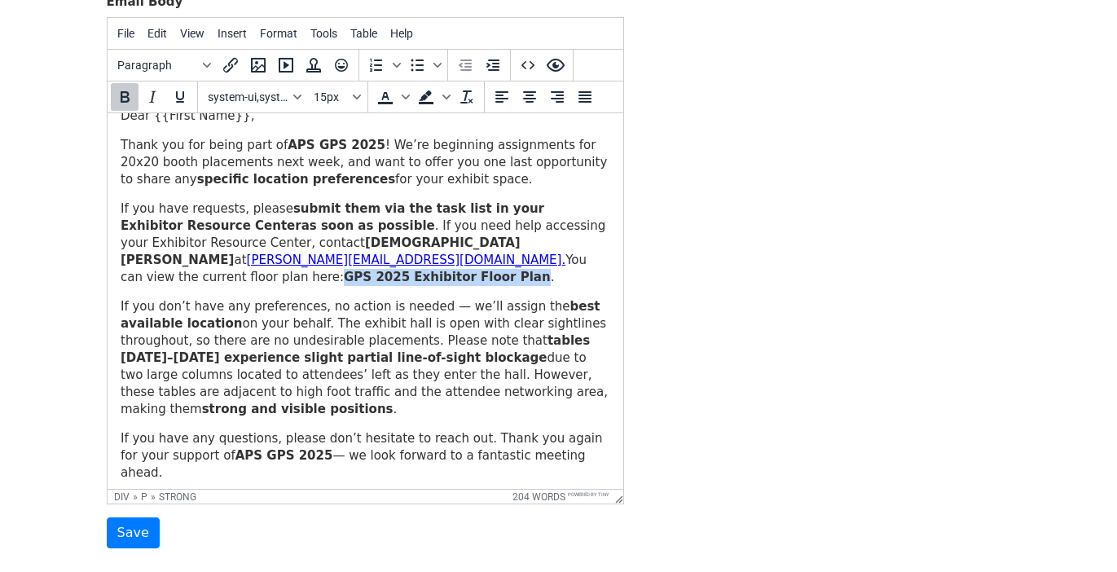
drag, startPoint x: 328, startPoint y: 260, endPoint x: 156, endPoint y: 259, distance: 172.7
click at [343, 270] on strong "GPS 2025 Exhibitor Floor Plan" at bounding box center [446, 277] width 207 height 15
click at [226, 68] on icon "Insert/edit link" at bounding box center [231, 65] width 20 height 20
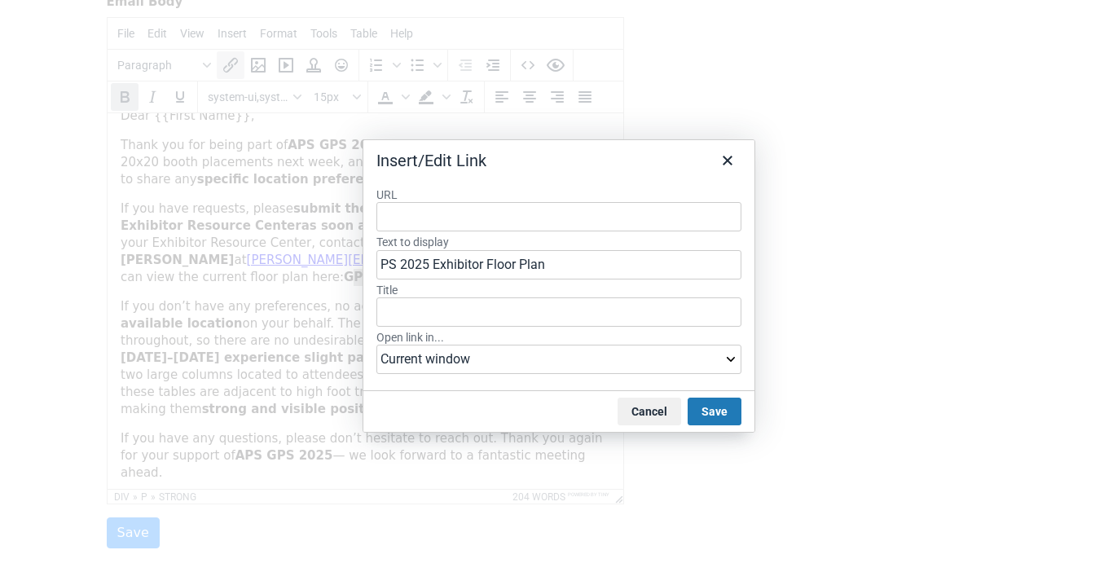
type input "https://s23.a2zinc.net/clients/aip/aps2026/Public/EventMap.aspx?shMode=E&ID=150…"
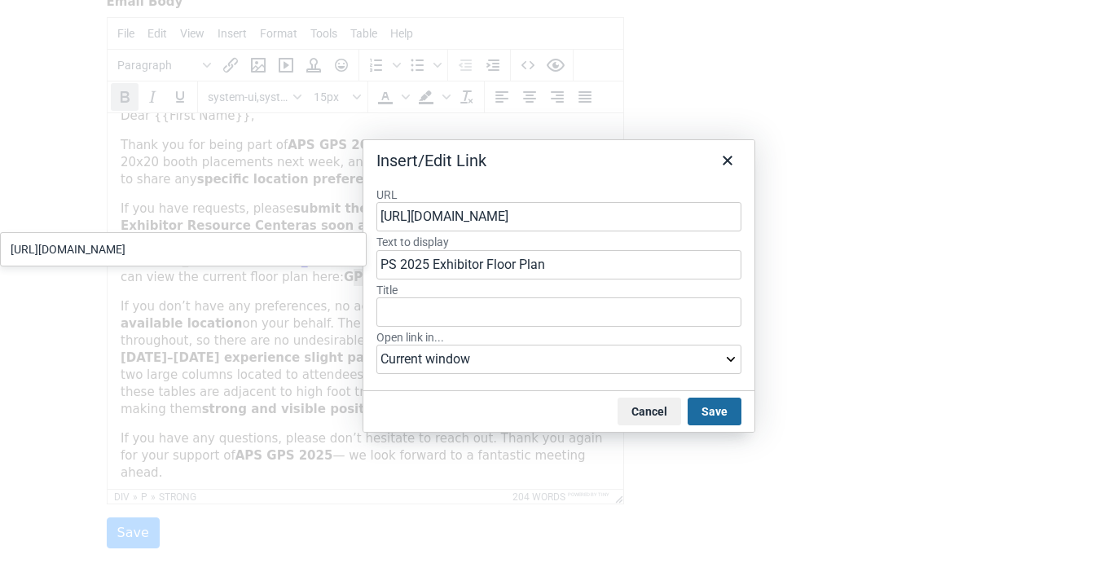
click at [716, 415] on button "Save" at bounding box center [714, 411] width 54 height 28
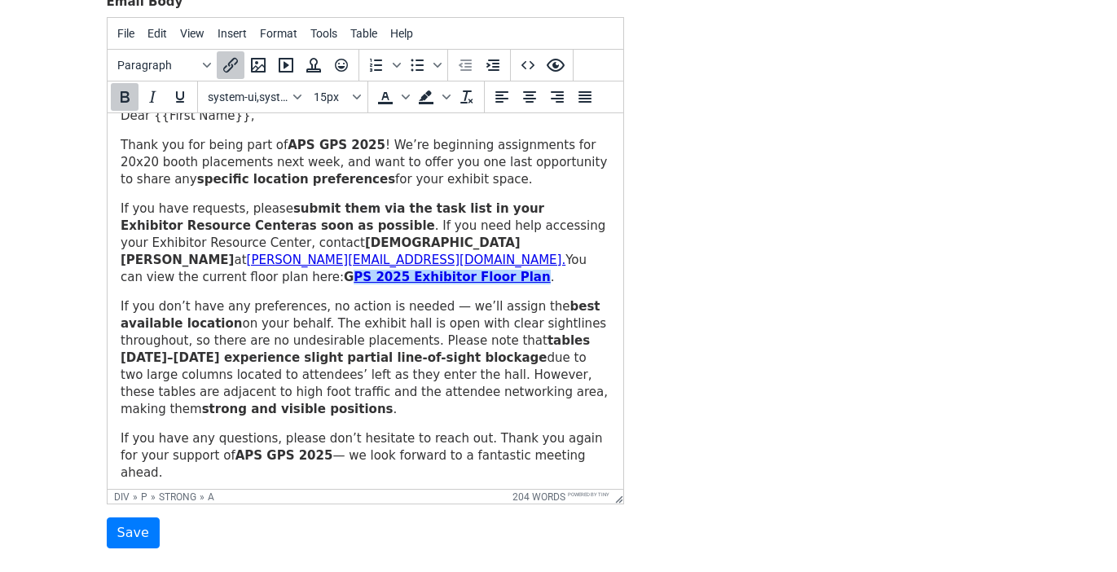
click at [481, 333] on strong "tables 1–8 may experience slight partial line-of-sight blockage" at bounding box center [354, 349] width 469 height 32
click at [353, 270] on link "PS 2025 Exhibitor Floor Plan" at bounding box center [451, 277] width 196 height 15
click at [232, 75] on button "Insert/edit link" at bounding box center [231, 65] width 28 height 28
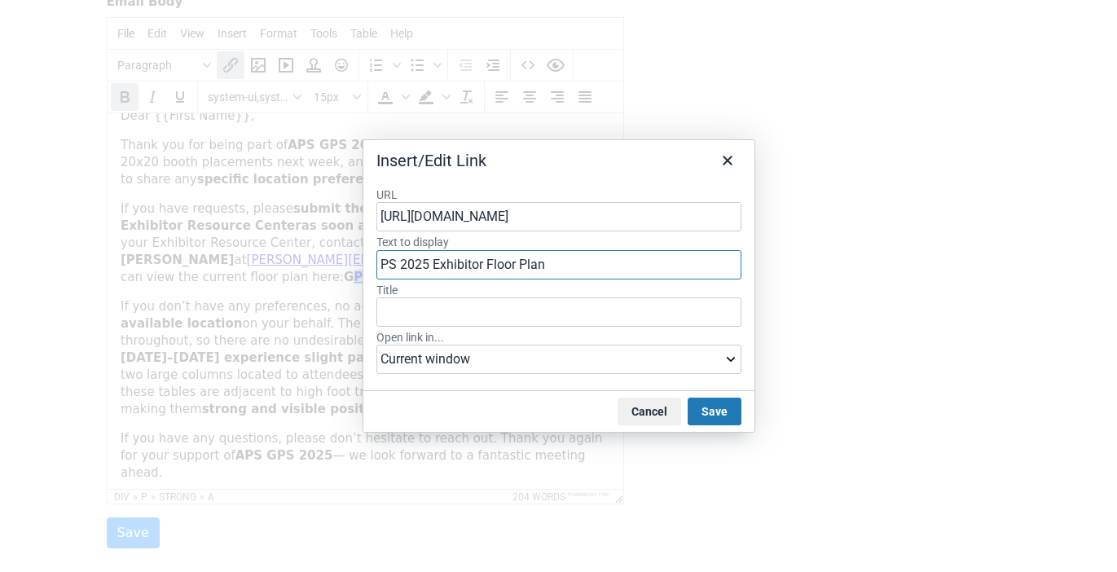
click at [384, 261] on input "PS 2025 Exhibitor Floor Plan" at bounding box center [558, 264] width 365 height 29
click at [376, 267] on input "PS 2025 Exhibitor Floor Plan" at bounding box center [558, 264] width 365 height 29
type input "GPS 2025 Exhibitor Floor Plan"
click at [726, 415] on button "Save" at bounding box center [714, 411] width 54 height 28
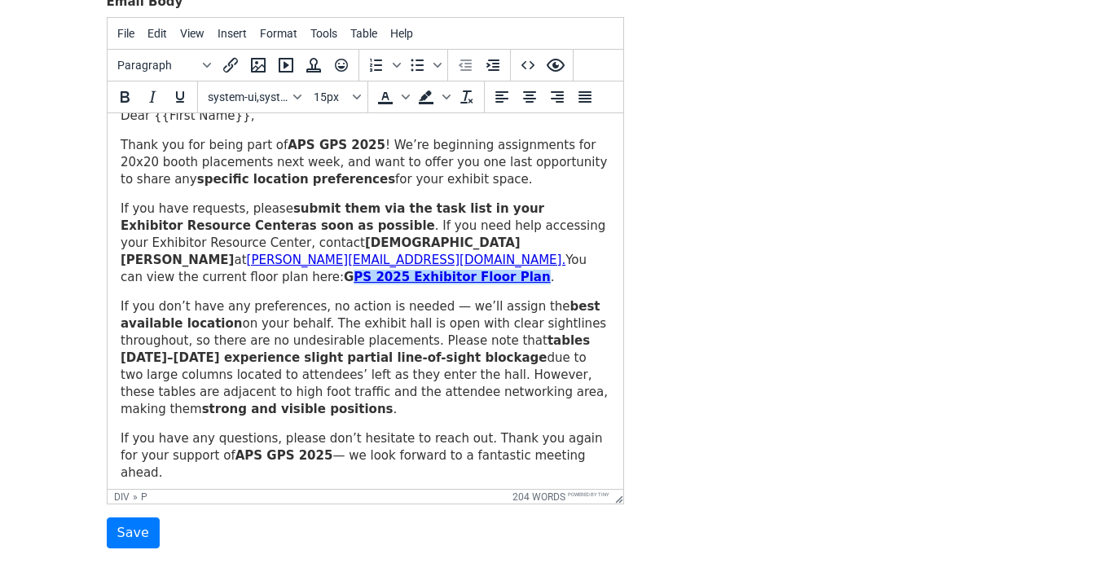
scroll to position [14, 0]
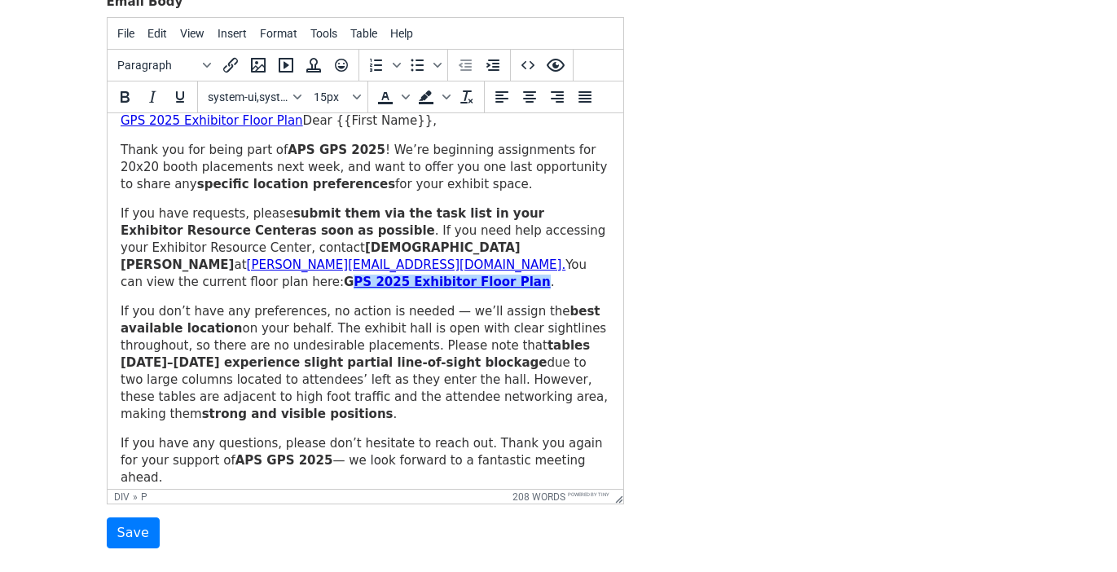
click at [353, 274] on link "PS 2025 Exhibitor Floor Plan" at bounding box center [451, 281] width 196 height 15
click at [230, 64] on icon "Insert/edit link" at bounding box center [231, 65] width 20 height 20
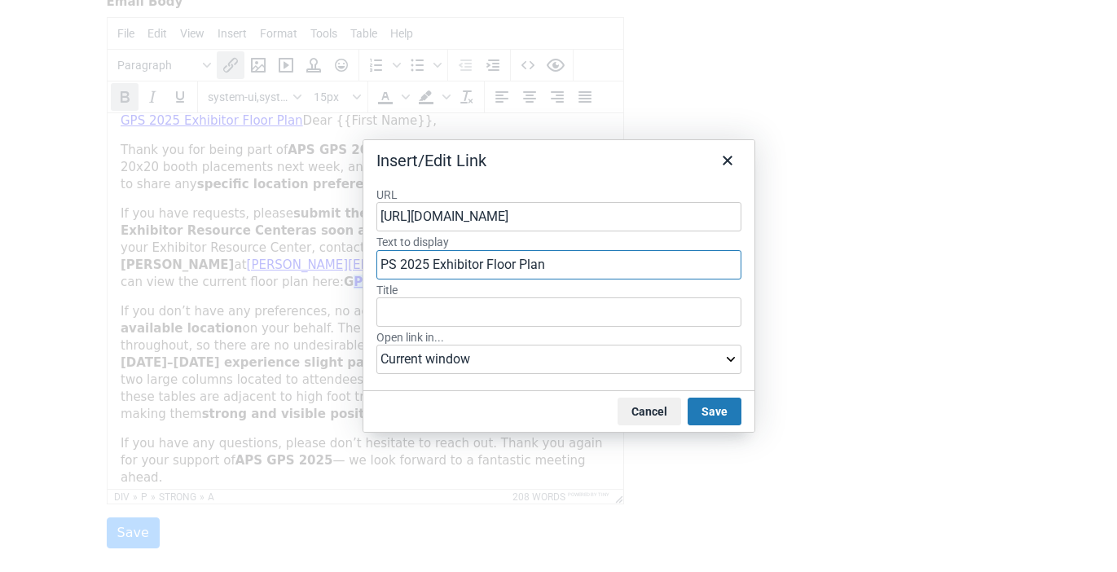
click at [385, 263] on input "PS 2025 Exhibitor Floor Plan" at bounding box center [558, 264] width 365 height 29
type input "GPS 2025 Exhibitor Floor Plan"
click at [624, 266] on input "GPS 2025 Exhibitor Floor Plan" at bounding box center [558, 264] width 365 height 29
click at [709, 409] on button "Save" at bounding box center [714, 411] width 54 height 28
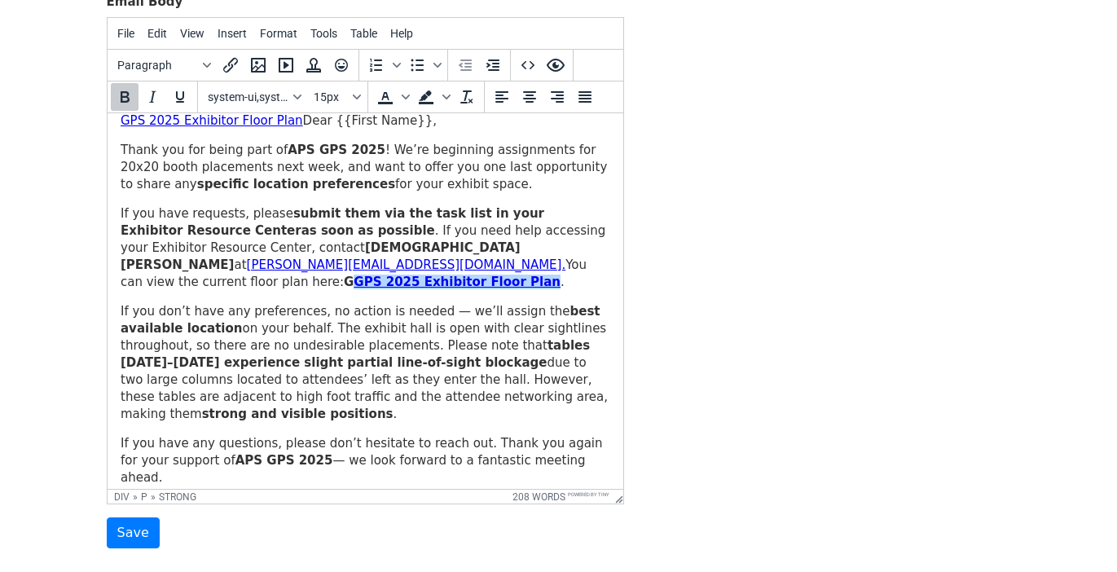
click at [343, 274] on strong "G GPS 2025 Exhibitor Floor Plan" at bounding box center [451, 281] width 217 height 15
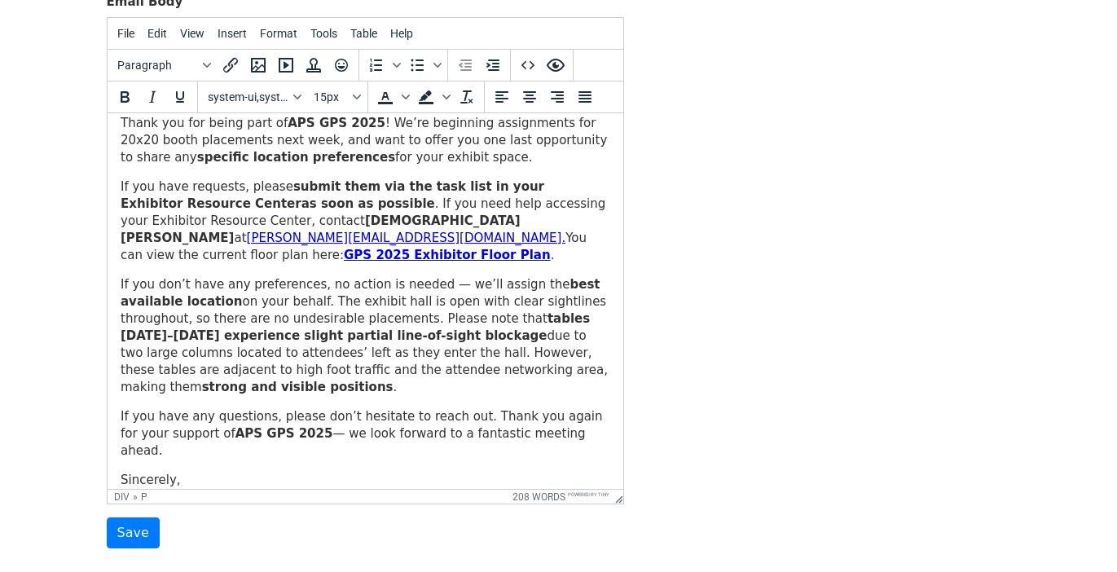
scroll to position [50, 0]
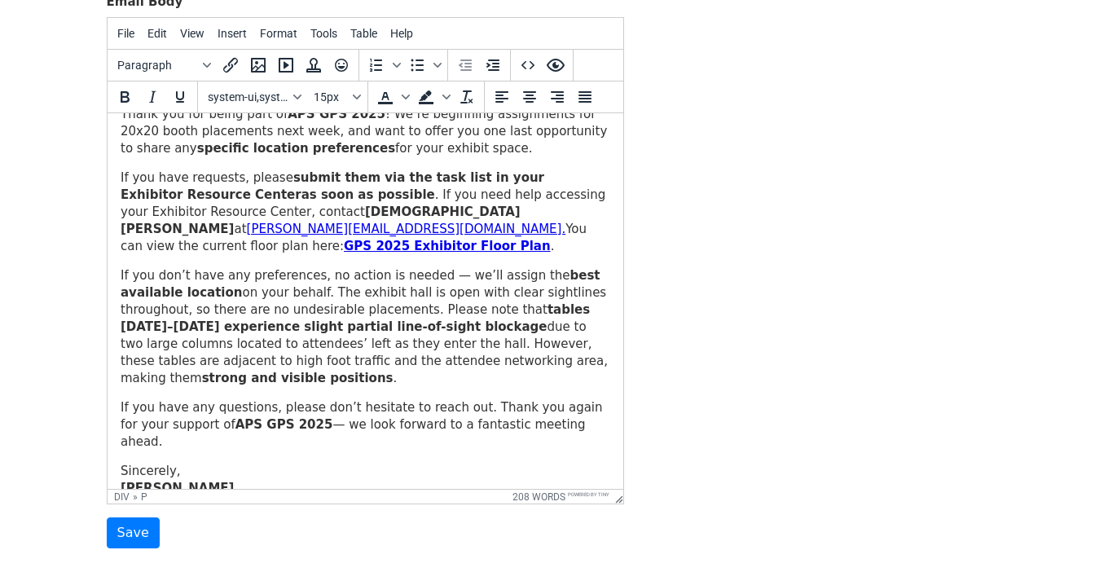
click at [257, 274] on p "If you don’t have any preferences, no action is needed — we’ll assign the best …" at bounding box center [364, 327] width 489 height 120
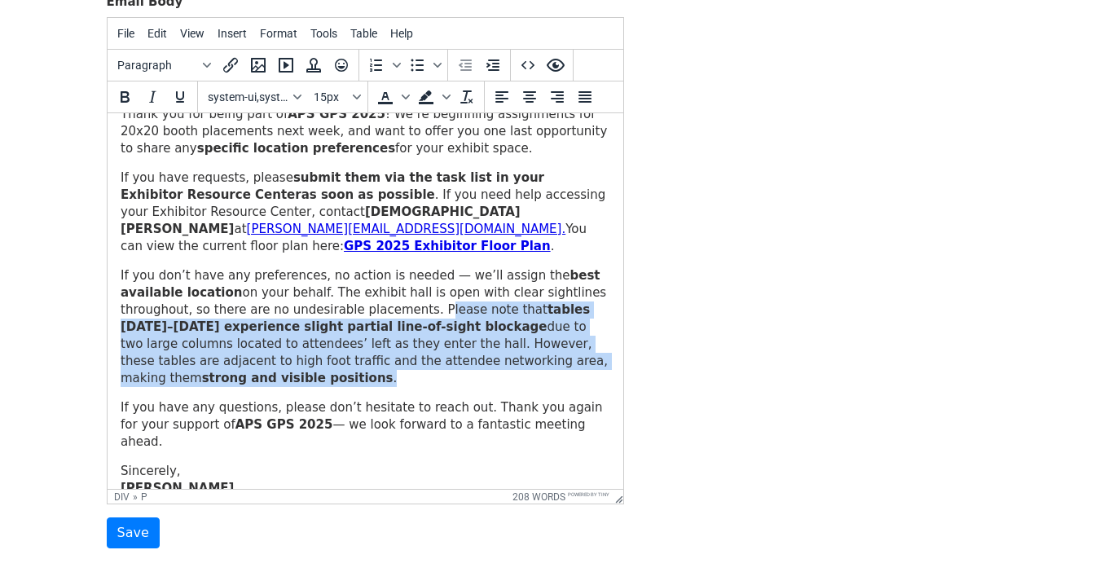
drag, startPoint x: 332, startPoint y: 290, endPoint x: 529, endPoint y: 344, distance: 203.5
click at [529, 344] on p "If you don’t have any preferences, no action is needed — we’ll assign the best …" at bounding box center [364, 327] width 489 height 120
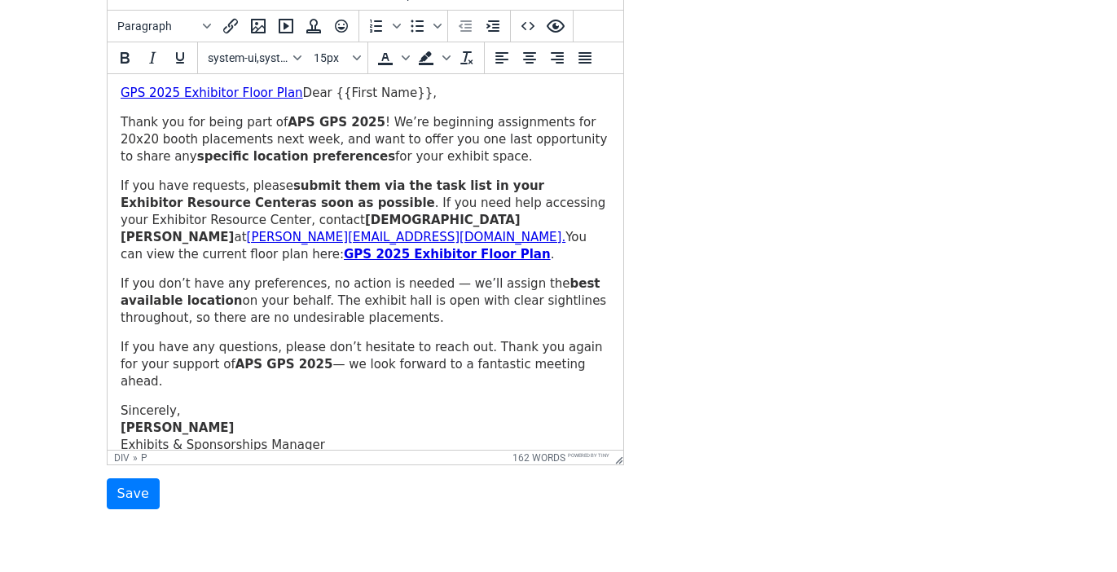
scroll to position [0, 0]
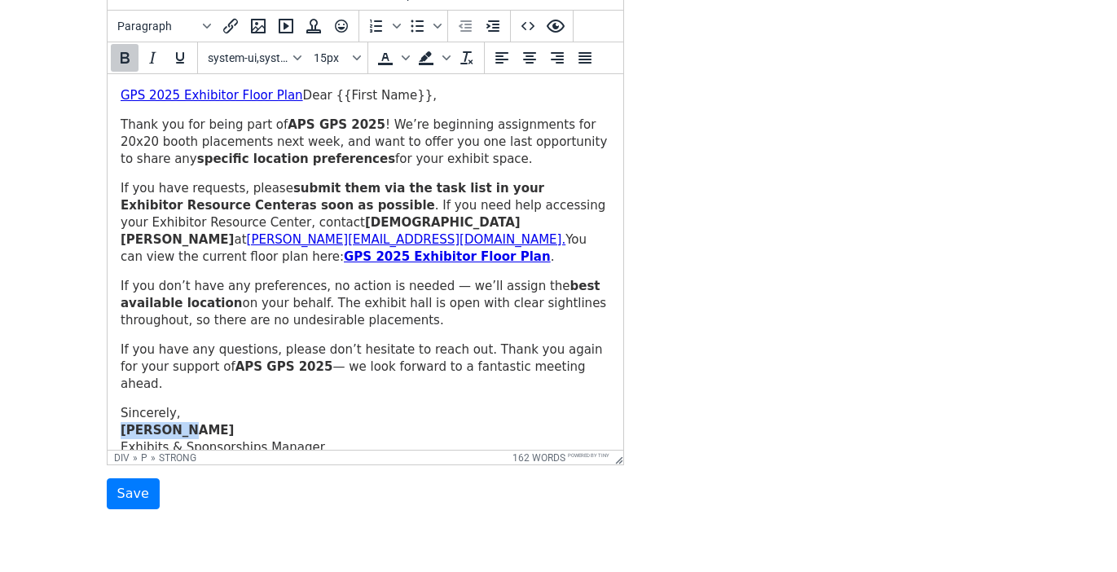
drag, startPoint x: 220, startPoint y: 393, endPoint x: 59, endPoint y: 396, distance: 161.3
click at [107, 396] on html "GPS 2025 Exhibitor Floor Plan Dear {{First Name}}, Thank you for being part of …" at bounding box center [365, 280] width 516 height 412
click at [120, 51] on icon "Bold" at bounding box center [125, 58] width 20 height 20
click at [386, 405] on p "Sincerely, Dan Cooke Exhibits & Sponsorships Manager American Physical Society" at bounding box center [364, 439] width 489 height 68
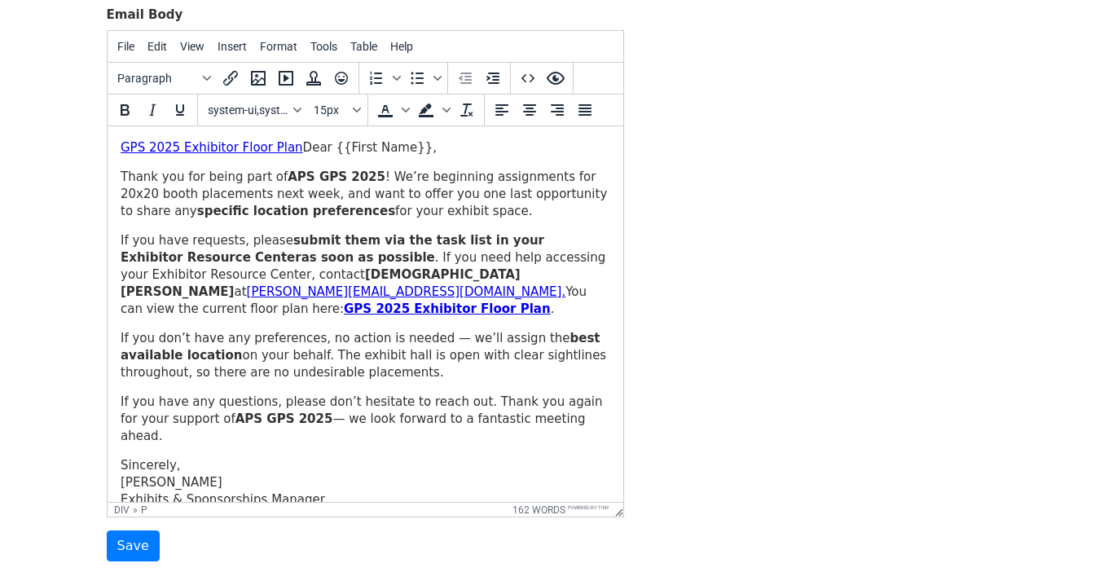
scroll to position [240, 0]
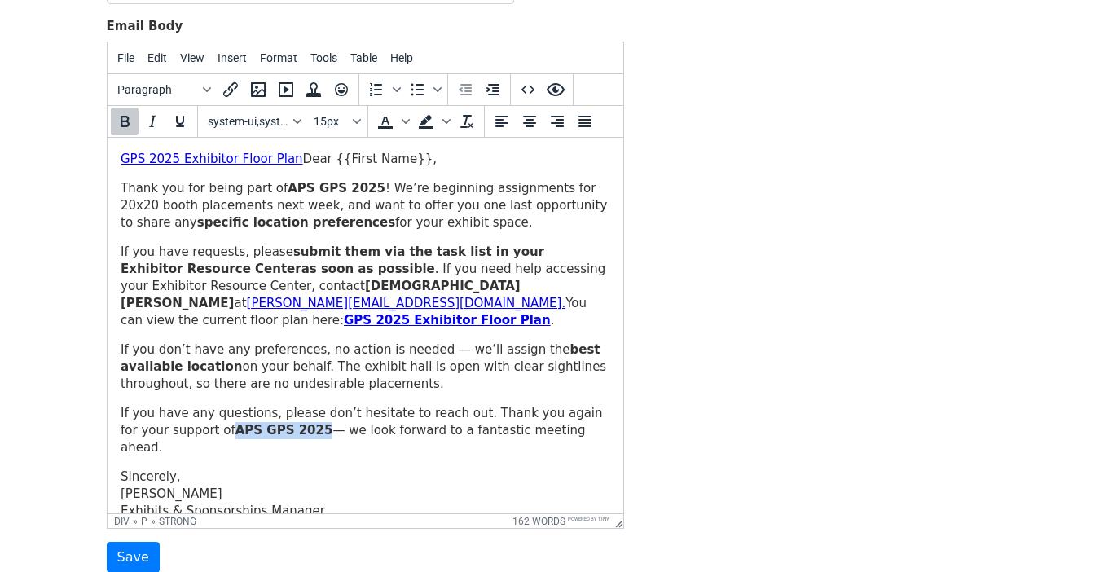
drag, startPoint x: 269, startPoint y: 412, endPoint x: 184, endPoint y: 407, distance: 84.8
click at [184, 407] on p "If you have any questions, please don’t hesitate to reach out. Thank you again …" at bounding box center [364, 430] width 489 height 51
click at [122, 121] on icon "Bold" at bounding box center [125, 121] width 9 height 11
click at [561, 431] on div "GPS 2025 Exhibitor Floor Plan Dear {{First Name}}, Thank you for being part of …" at bounding box center [364, 344] width 489 height 386
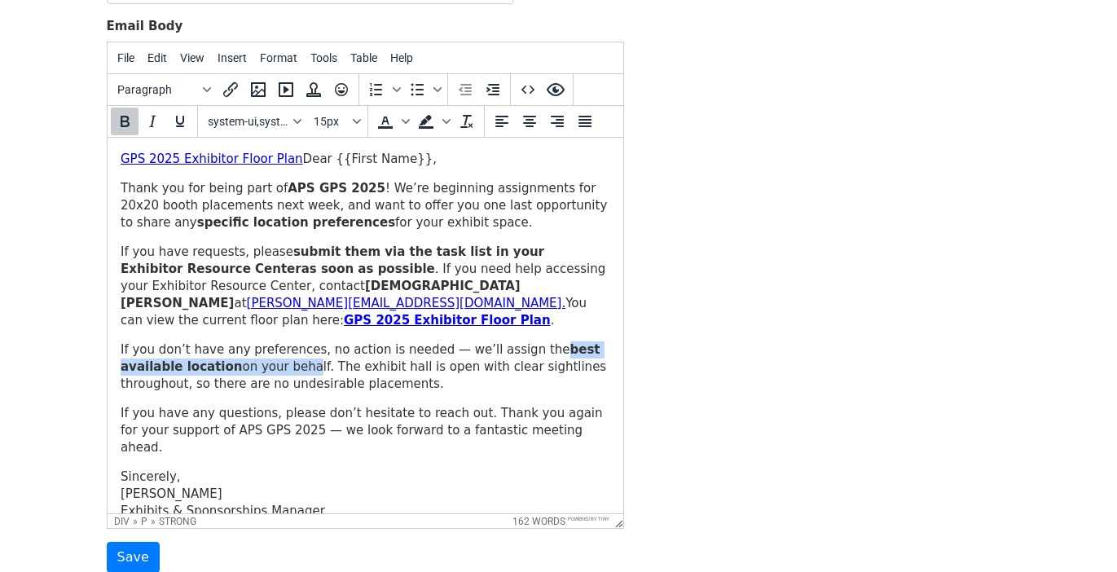
drag, startPoint x: 528, startPoint y: 331, endPoint x: 236, endPoint y: 349, distance: 292.1
click at [236, 349] on p "If you don’t have any preferences, no action is needed — we’ll assign the best …" at bounding box center [364, 366] width 489 height 51
click at [131, 117] on icon "Bold" at bounding box center [125, 122] width 20 height 20
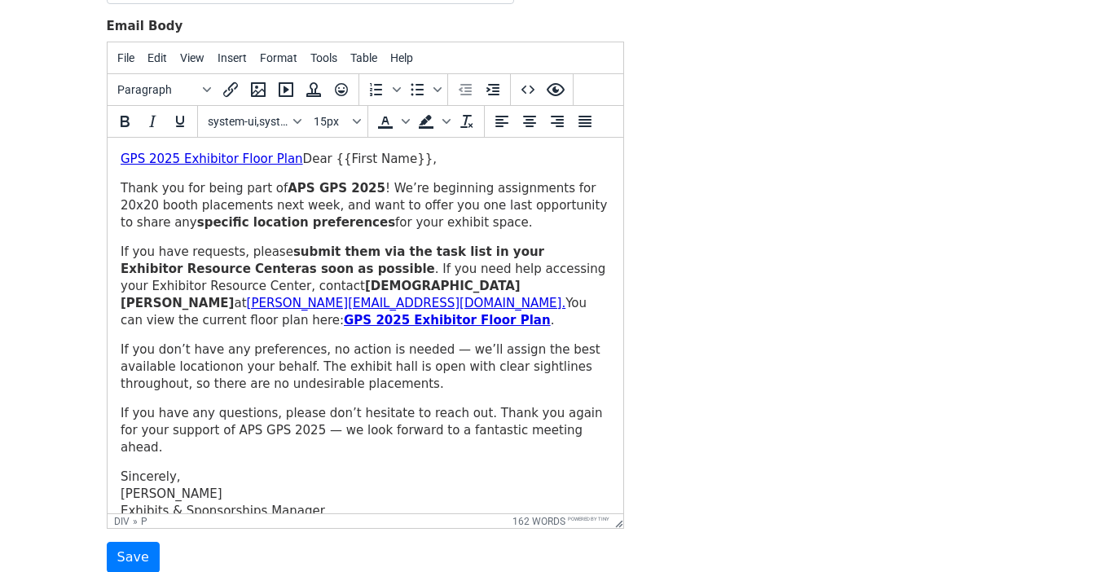
click at [484, 405] on p "If you have any questions, please don’t hesitate to reach out. Thank you again …" at bounding box center [364, 430] width 489 height 51
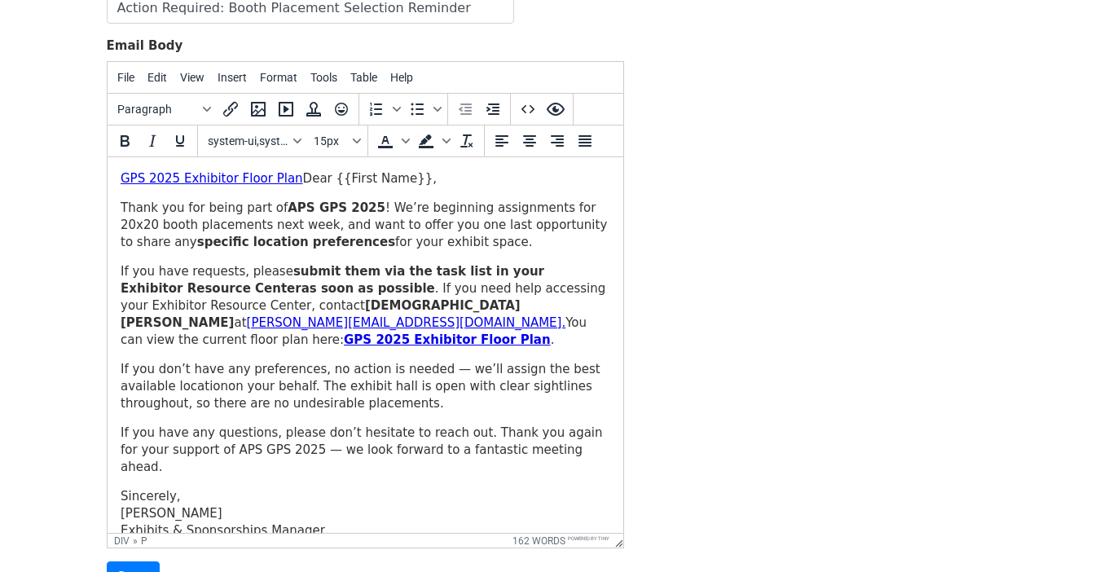
scroll to position [213, 0]
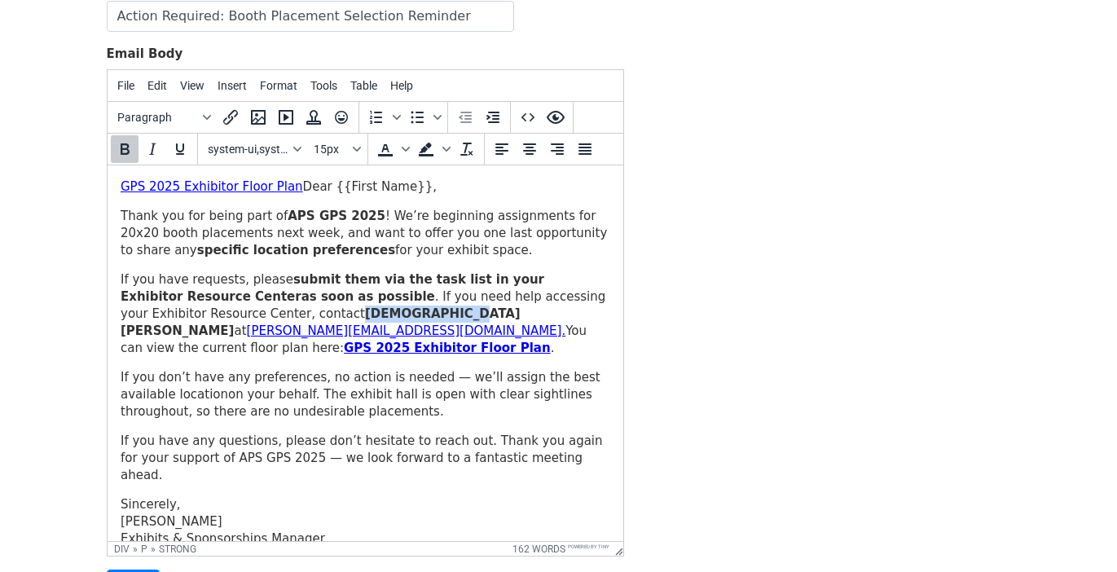
drag, startPoint x: 213, startPoint y: 311, endPoint x: 301, endPoint y: 314, distance: 88.0
click at [301, 314] on p "If you have requests, please submit them via the task list in your Exhibitor Re…" at bounding box center [364, 314] width 489 height 86
click at [443, 392] on p "If you don’t have any preferences, no action is needed — we’ll assign the best …" at bounding box center [364, 394] width 489 height 51
drag, startPoint x: 300, startPoint y: 314, endPoint x: 213, endPoint y: 310, distance: 87.2
click at [213, 310] on strong "Heathar Burton" at bounding box center [320, 322] width 400 height 32
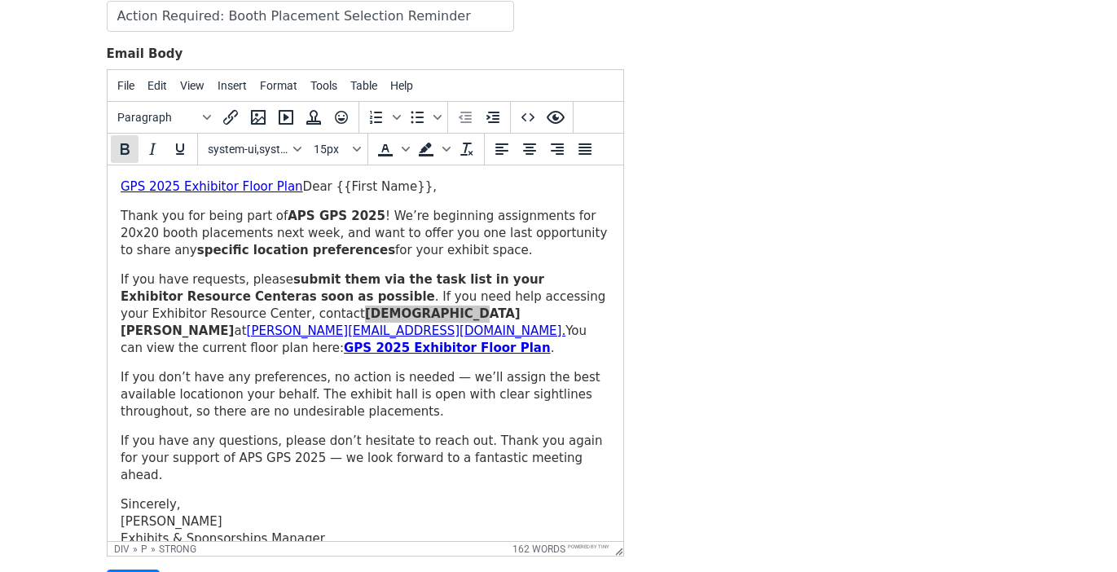
click at [123, 152] on icon "Bold" at bounding box center [125, 148] width 9 height 11
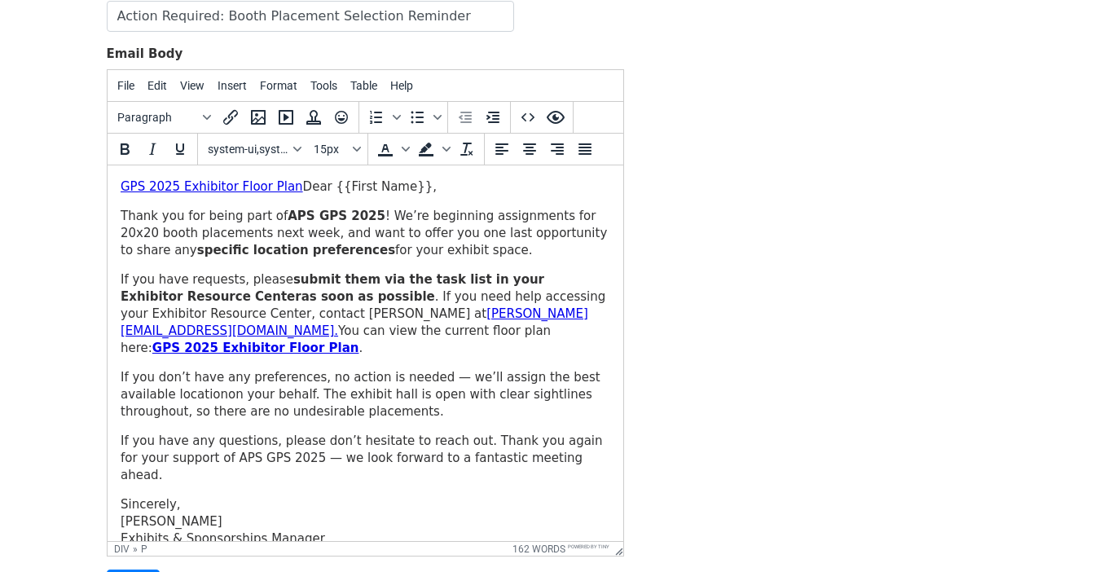
click at [499, 432] on p "If you have any questions, please don’t hesitate to reach out. Thank you again …" at bounding box center [364, 457] width 489 height 51
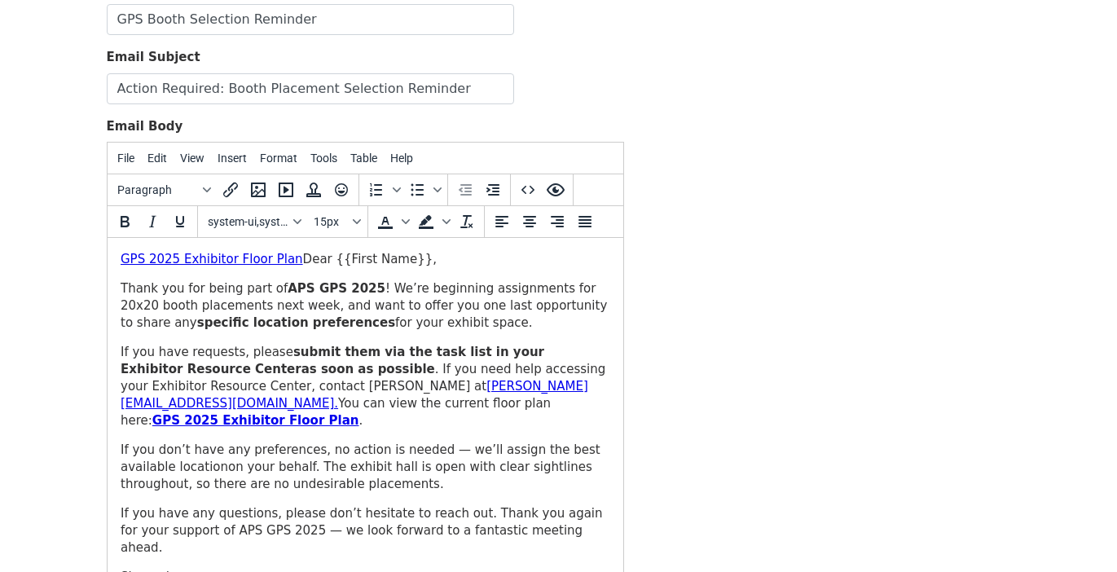
scroll to position [138, 0]
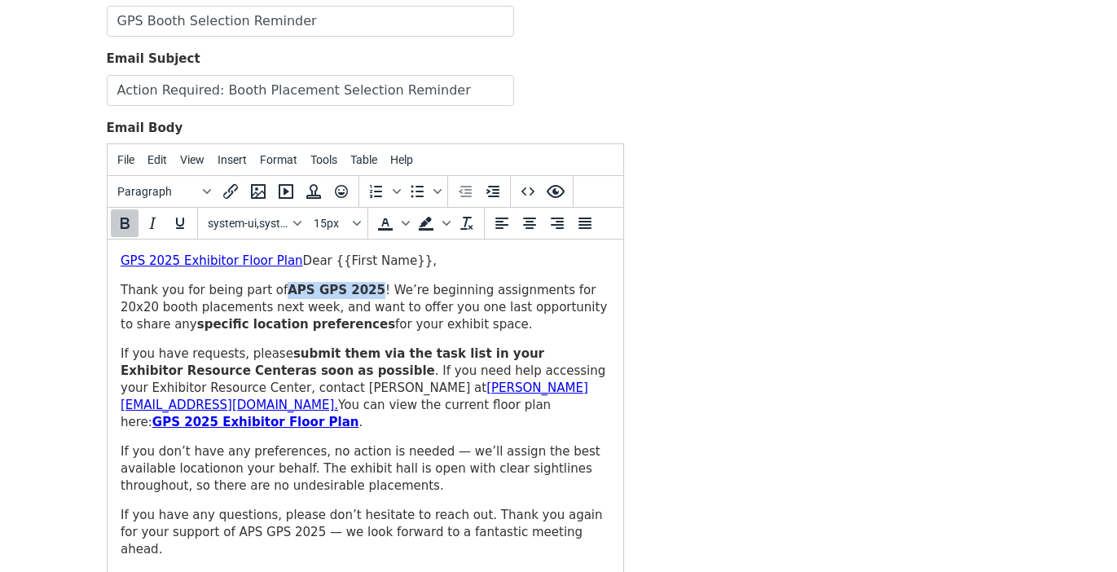
drag, startPoint x: 276, startPoint y: 287, endPoint x: 362, endPoint y: 285, distance: 86.3
click at [362, 285] on p "Thank you for being part of APS GPS 2025 ! We’re beginning assignments for 20x2…" at bounding box center [364, 307] width 489 height 51
click at [129, 219] on icon "Bold" at bounding box center [125, 223] width 20 height 20
click at [516, 412] on p "If you have requests, please submit them via the task list in your Exhibitor Re…" at bounding box center [364, 388] width 489 height 86
drag, startPoint x: 287, startPoint y: 259, endPoint x: 106, endPoint y: 252, distance: 180.9
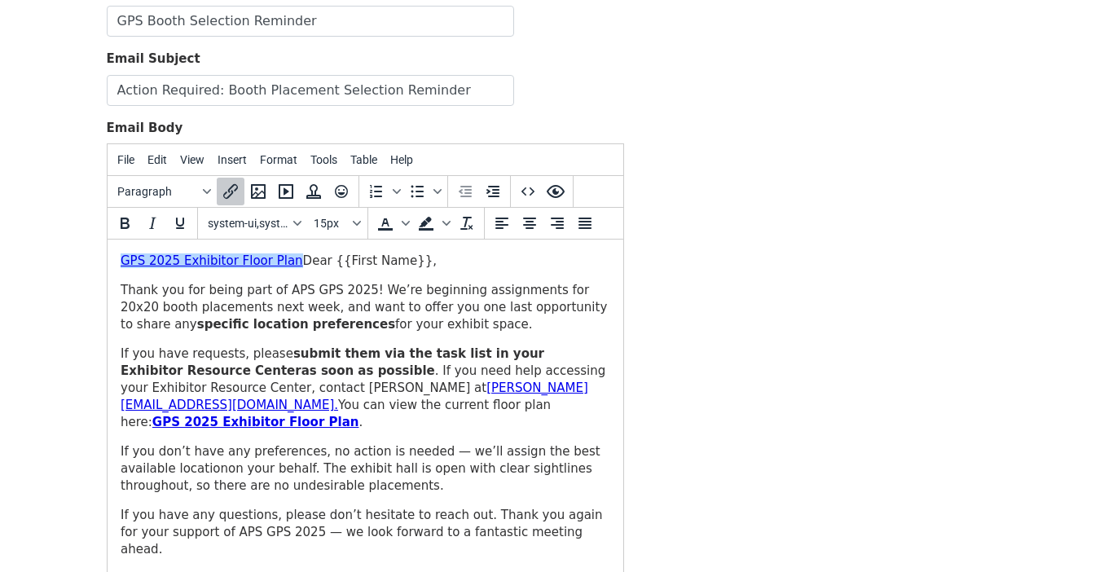
click at [107, 252] on html "GPS 2025 Exhibitor Floor Plan﻿ Dear {{First Name}}, Thank you for being part of…" at bounding box center [365, 445] width 516 height 412
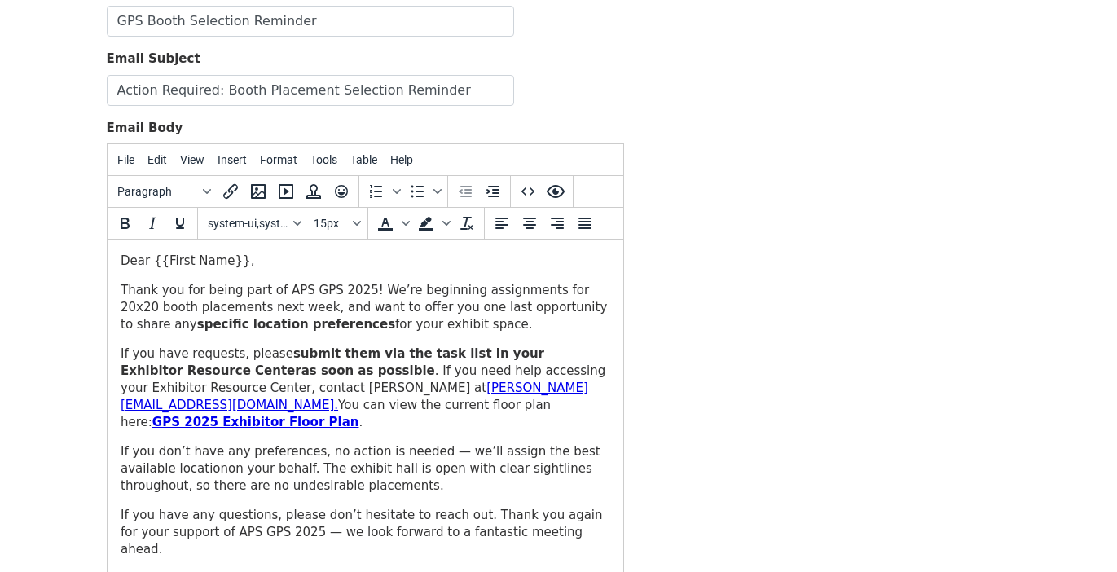
click at [448, 507] on p "If you have any questions, please don’t hesitate to reach out. Thank you again …" at bounding box center [364, 532] width 489 height 51
drag, startPoint x: 323, startPoint y: 288, endPoint x: 312, endPoint y: 288, distance: 10.6
click at [312, 288] on p "Thank you for being part of APS GPS 2025! We’re beginning assignments for 20x20…" at bounding box center [364, 307] width 489 height 51
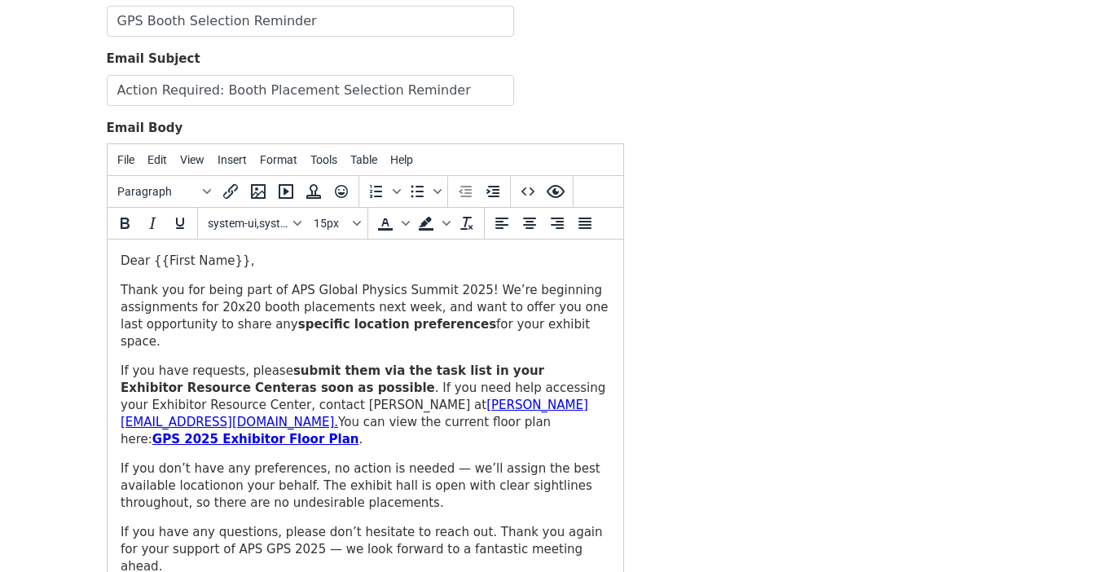
click at [587, 413] on p "If you have requests, please submit them via the task list in your Exhibitor Re…" at bounding box center [364, 405] width 489 height 86
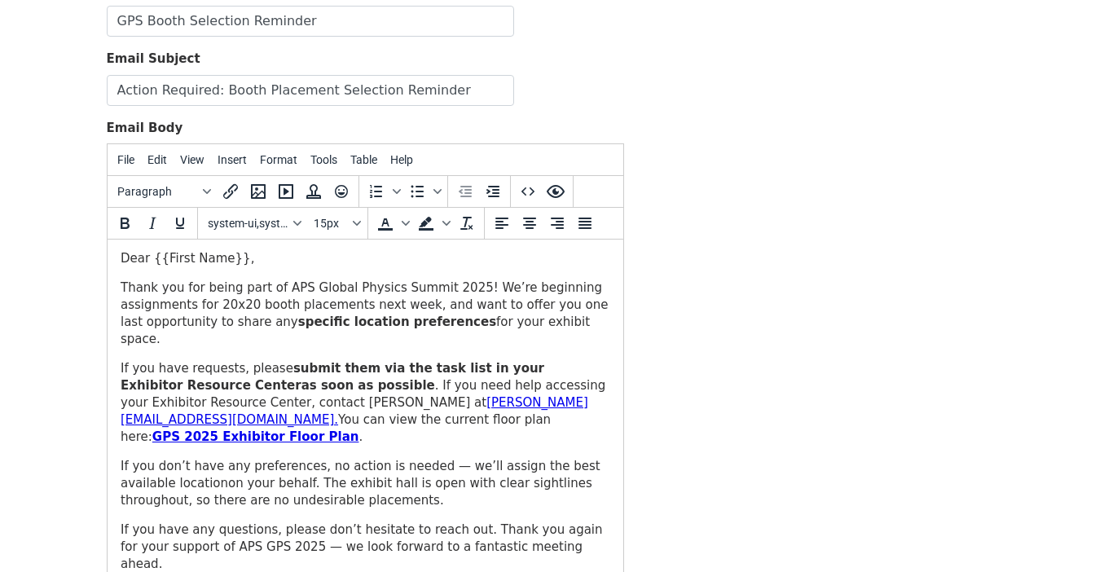
click at [734, 402] on div "Template Name GPS Booth Selection Reminder Email Subject Action Required: Booth…" at bounding box center [558, 328] width 928 height 694
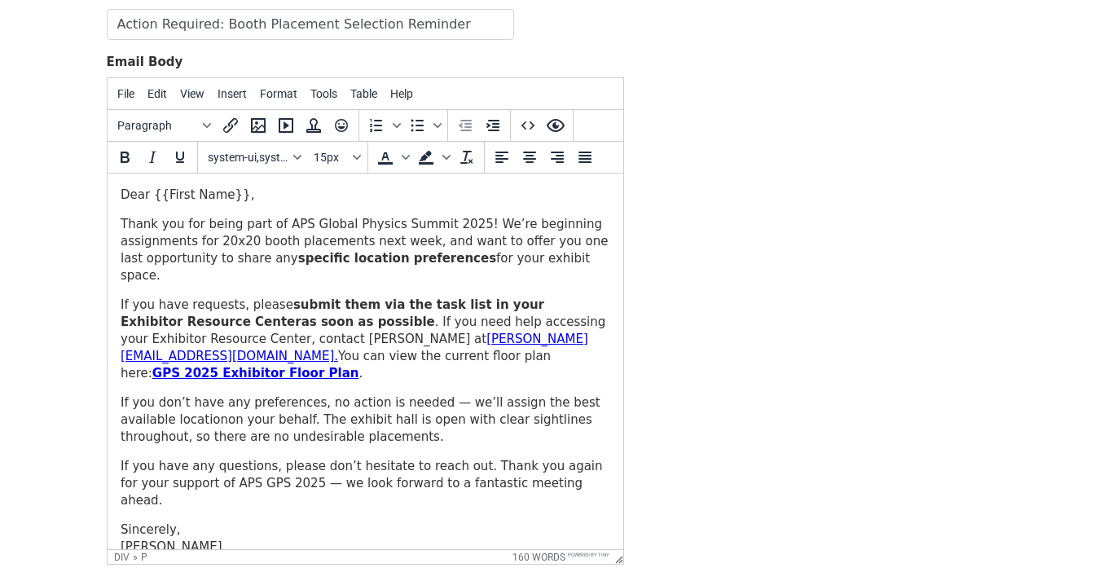
scroll to position [279, 0]
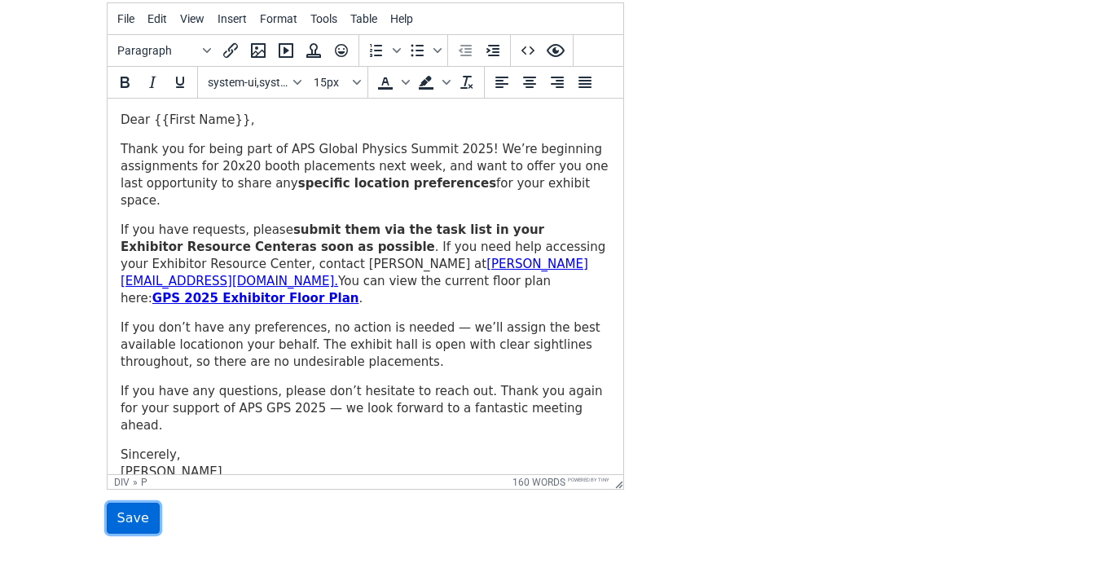
click at [131, 522] on input "Save" at bounding box center [133, 518] width 53 height 31
